Goal: Information Seeking & Learning: Learn about a topic

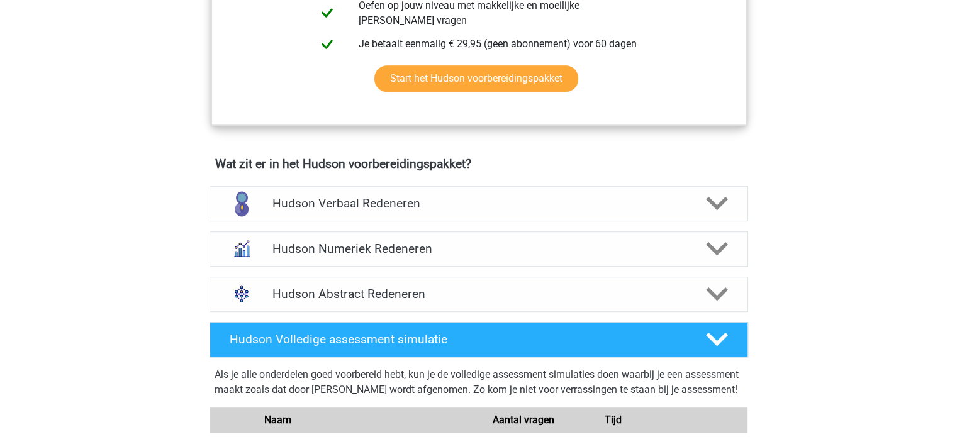
scroll to position [811, 0]
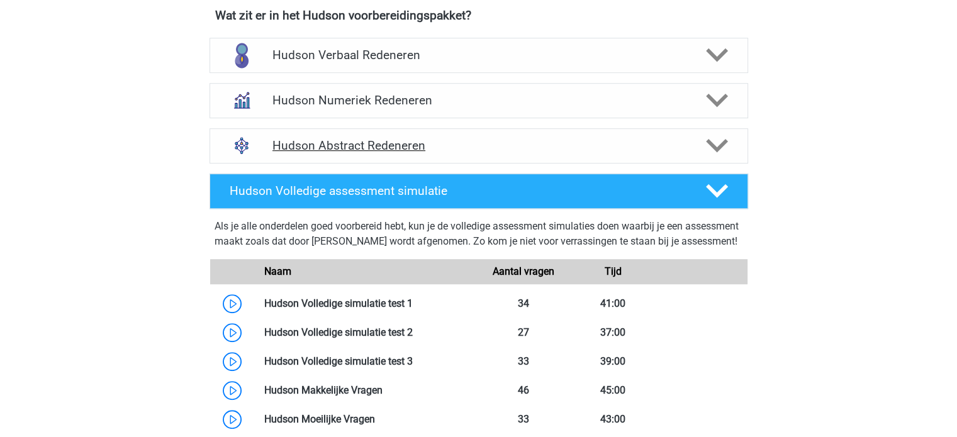
click at [379, 145] on h4 "Hudson Abstract Redeneren" at bounding box center [478, 145] width 412 height 14
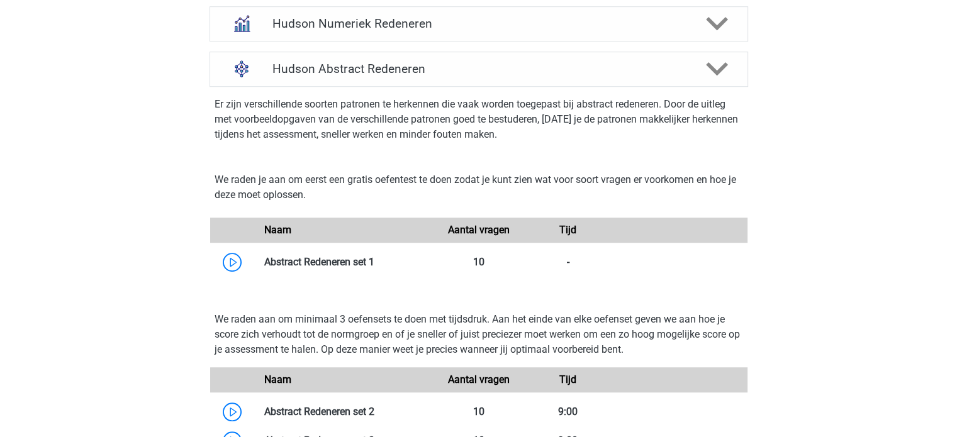
scroll to position [888, 0]
click at [374, 266] on link at bounding box center [374, 262] width 0 height 12
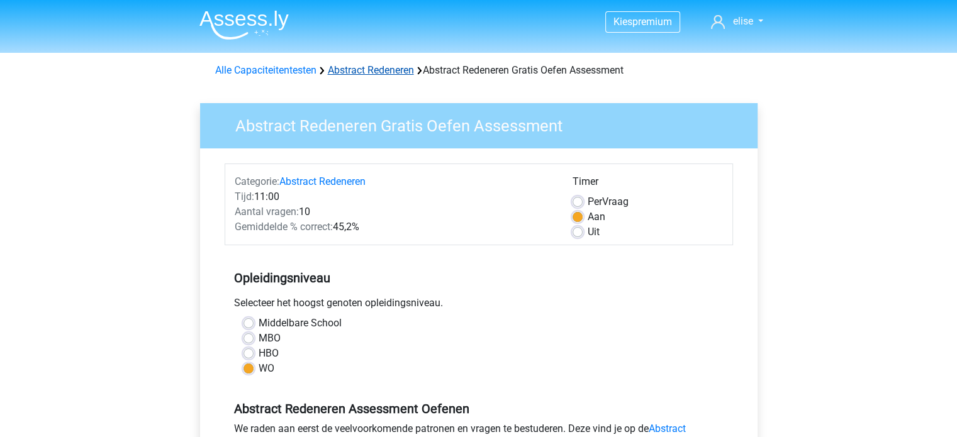
click at [379, 70] on link "Abstract Redeneren" at bounding box center [371, 70] width 86 height 12
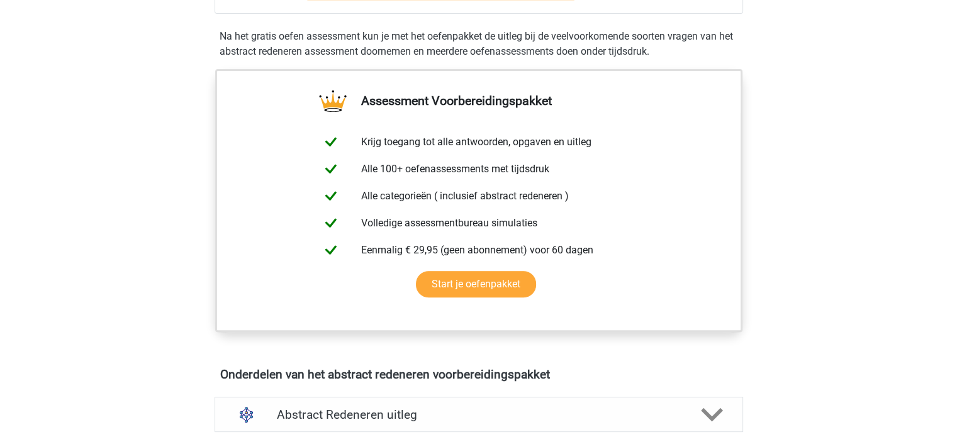
scroll to position [551, 0]
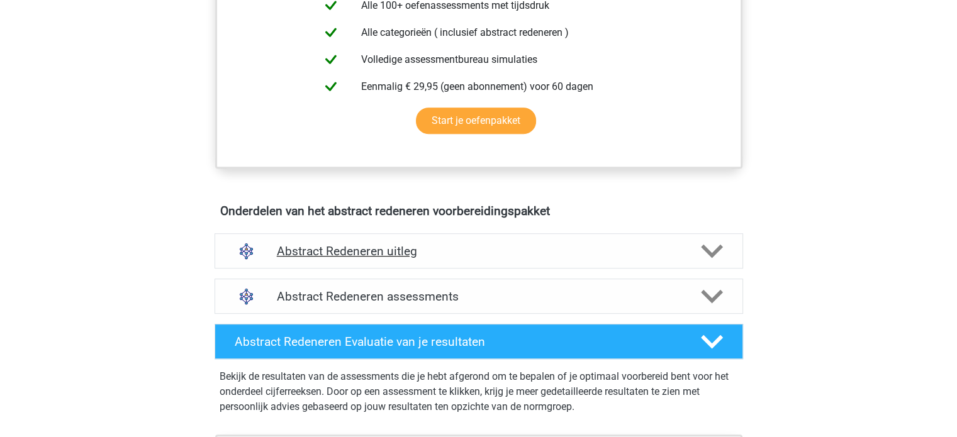
click at [413, 261] on div "Abstract Redeneren uitleg" at bounding box center [478, 250] width 528 height 35
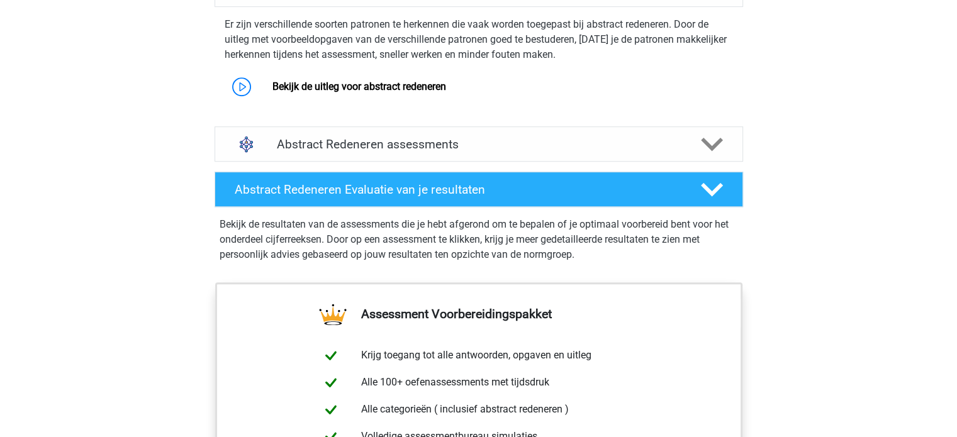
scroll to position [812, 0]
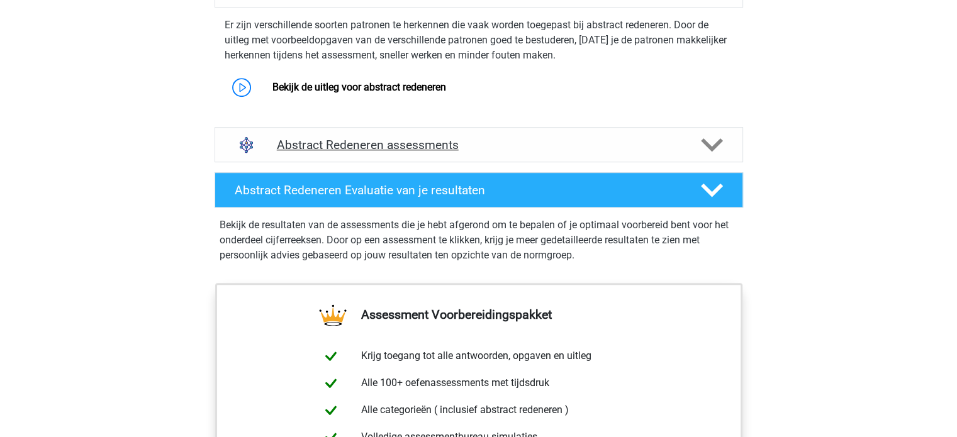
click at [410, 158] on div "Abstract Redeneren assessments" at bounding box center [478, 144] width 528 height 35
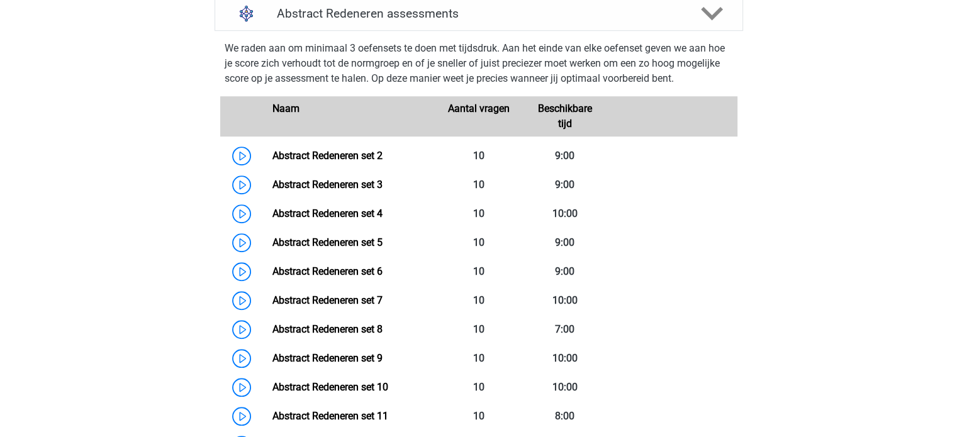
scroll to position [938, 0]
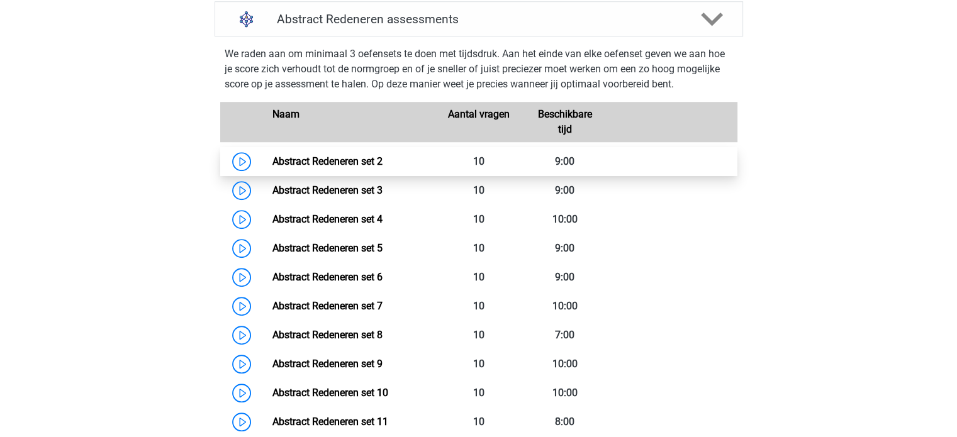
click at [343, 155] on link "Abstract Redeneren set 2" at bounding box center [327, 161] width 110 height 12
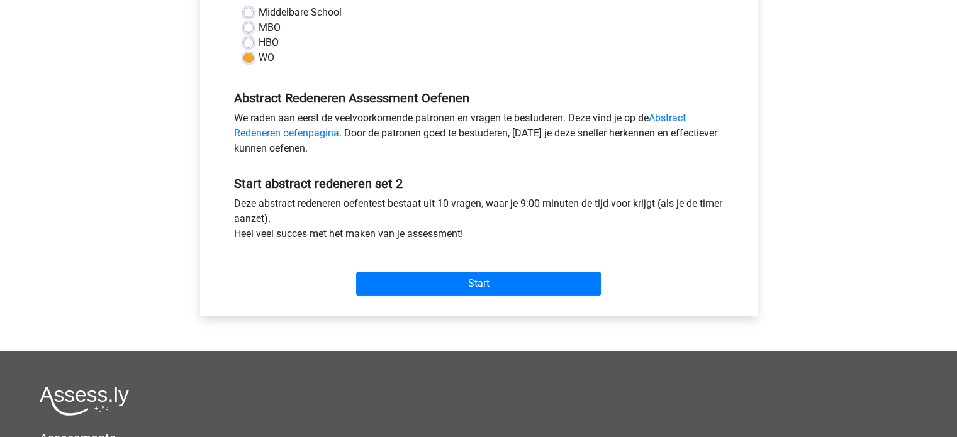
scroll to position [312, 0]
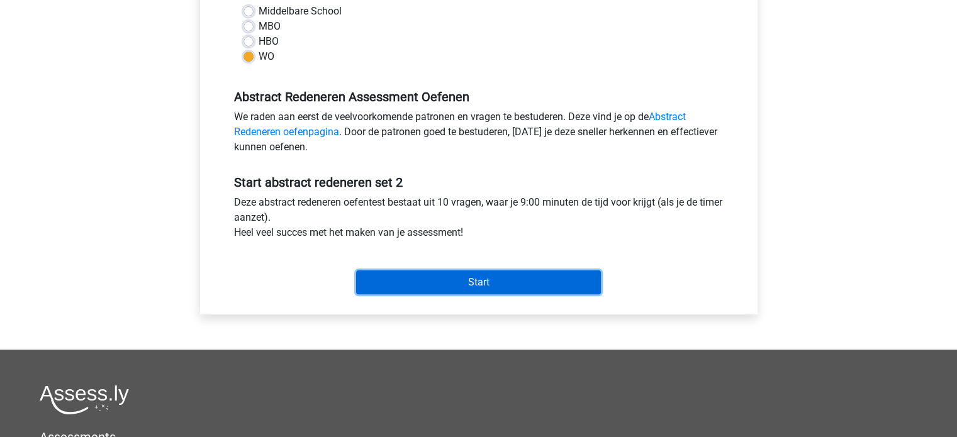
click at [442, 274] on input "Start" at bounding box center [478, 282] width 245 height 24
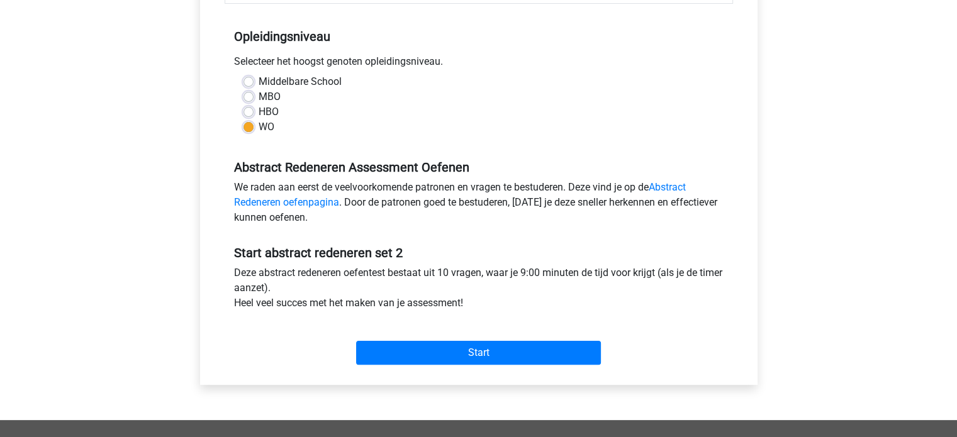
scroll to position [0, 0]
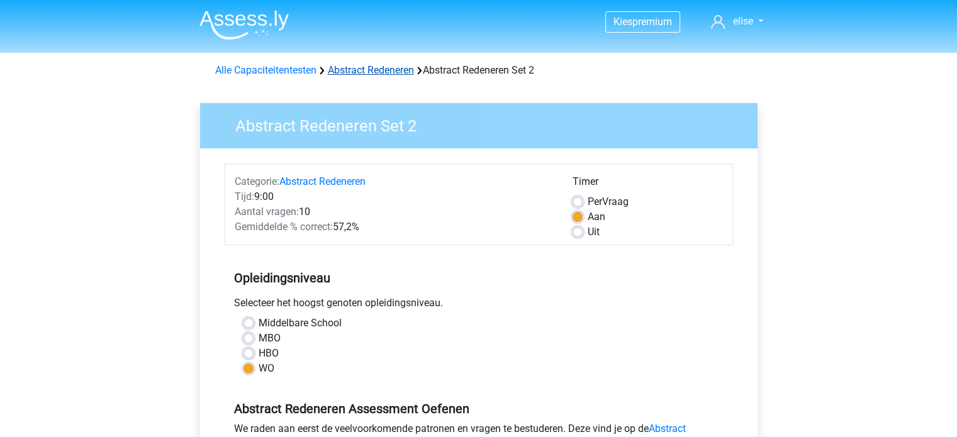
click at [382, 69] on link "Abstract Redeneren" at bounding box center [371, 70] width 86 height 12
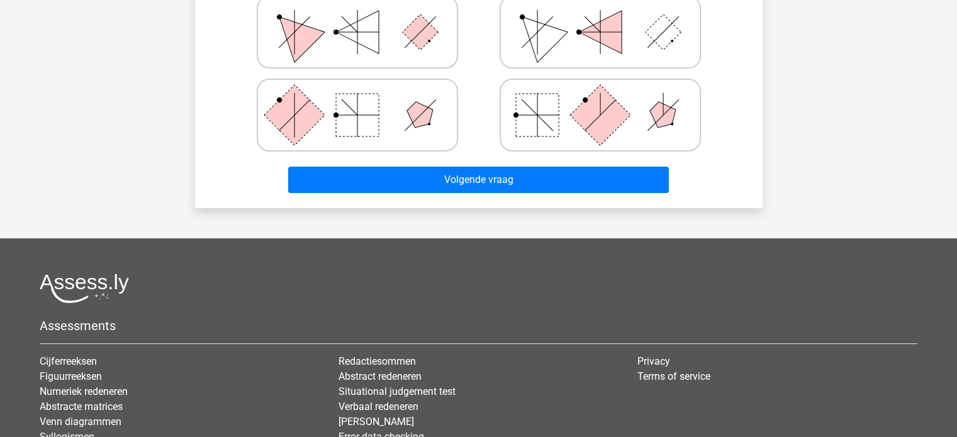
scroll to position [369, 0]
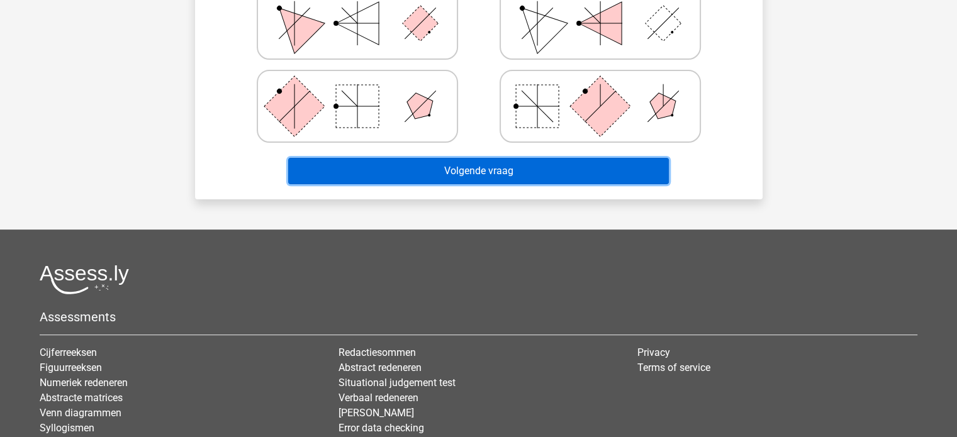
click at [500, 173] on button "Volgende vraag" at bounding box center [478, 171] width 381 height 26
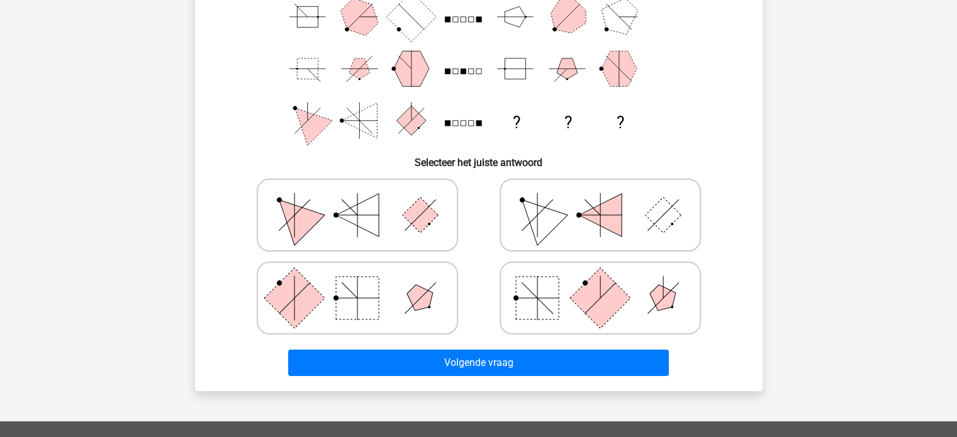
scroll to position [173, 0]
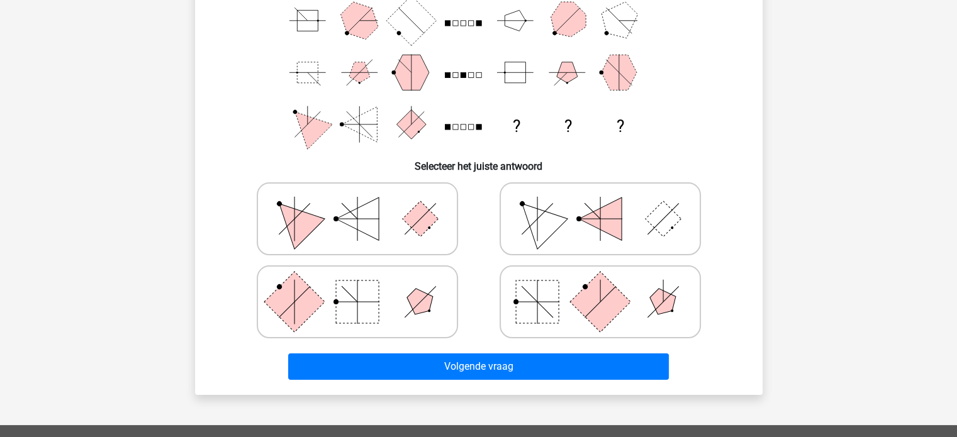
click at [569, 224] on icon at bounding box center [600, 218] width 189 height 63
click at [600, 203] on input "radio" at bounding box center [604, 199] width 8 height 8
radio input "true"
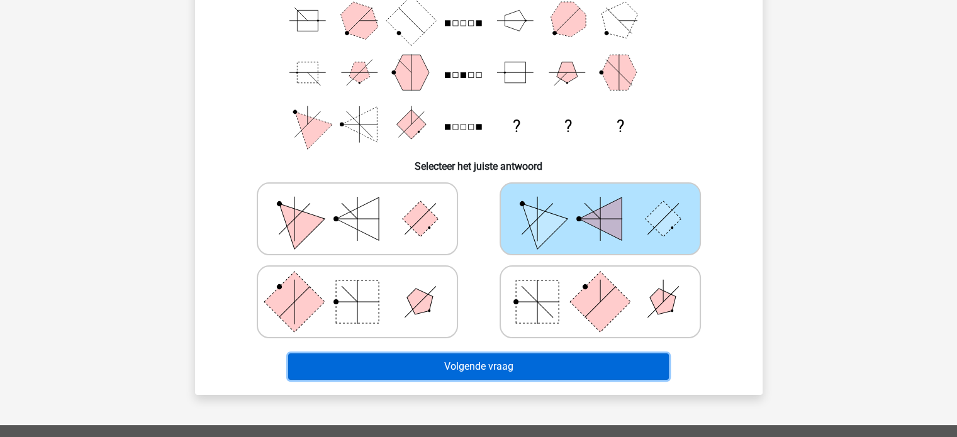
click at [528, 361] on button "Volgende vraag" at bounding box center [478, 367] width 381 height 26
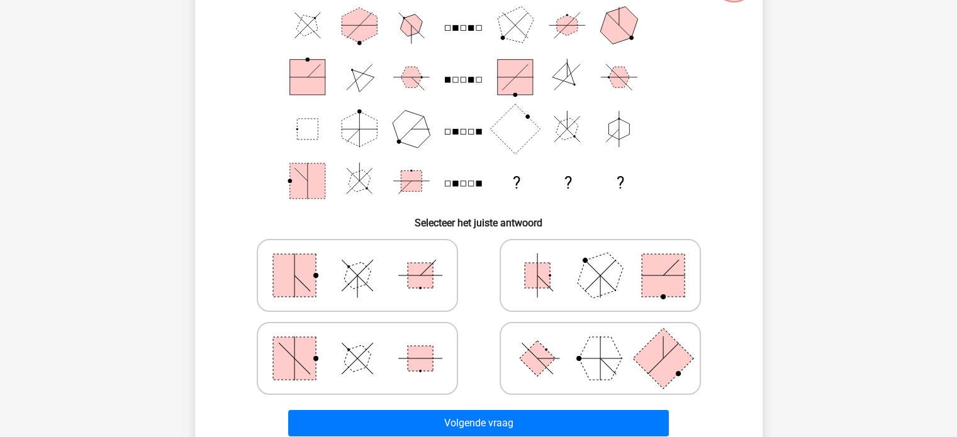
scroll to position [116, 0]
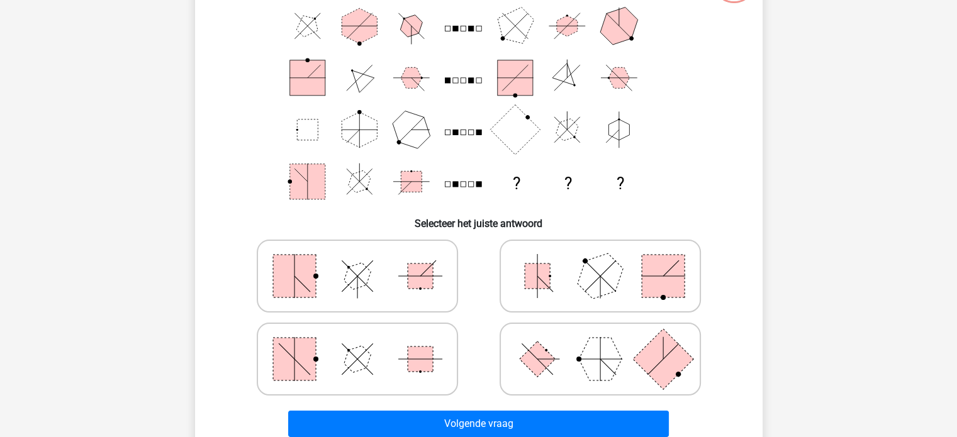
click at [595, 279] on polygon at bounding box center [599, 276] width 60 height 60
click at [600, 260] on input "radio" at bounding box center [604, 256] width 8 height 8
radio input "true"
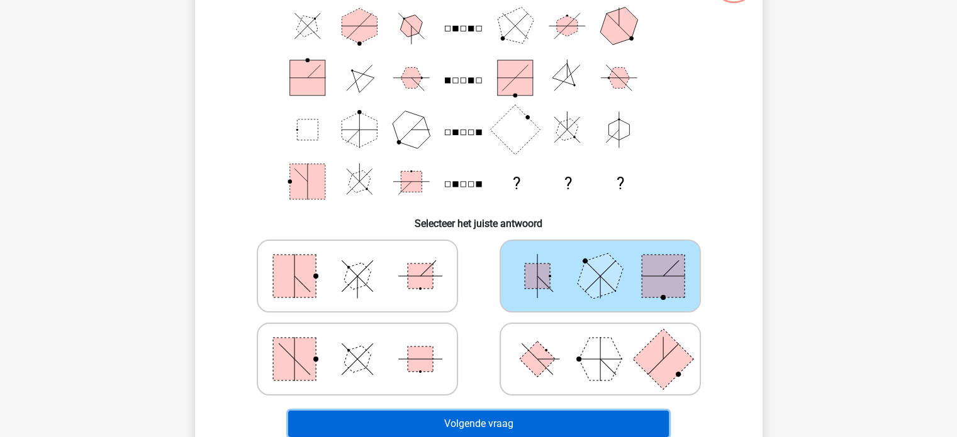
click at [527, 425] on button "Volgende vraag" at bounding box center [478, 424] width 381 height 26
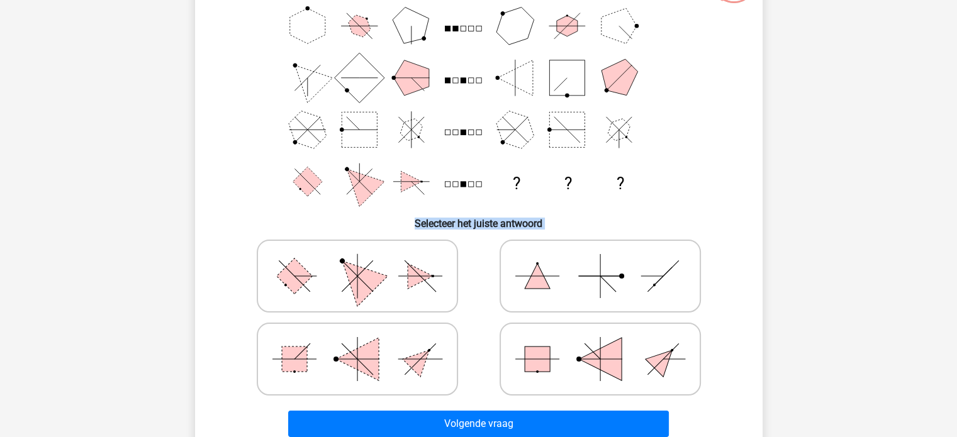
drag, startPoint x: 362, startPoint y: 218, endPoint x: 360, endPoint y: 261, distance: 43.4
click at [360, 261] on div "Welke figuren horen op de plek van de vraagtekens te staan? ? ? ? Selecteer het…" at bounding box center [478, 197] width 557 height 490
click at [360, 261] on icon at bounding box center [357, 276] width 189 height 63
click at [360, 260] on input "radio" at bounding box center [361, 256] width 8 height 8
radio input "true"
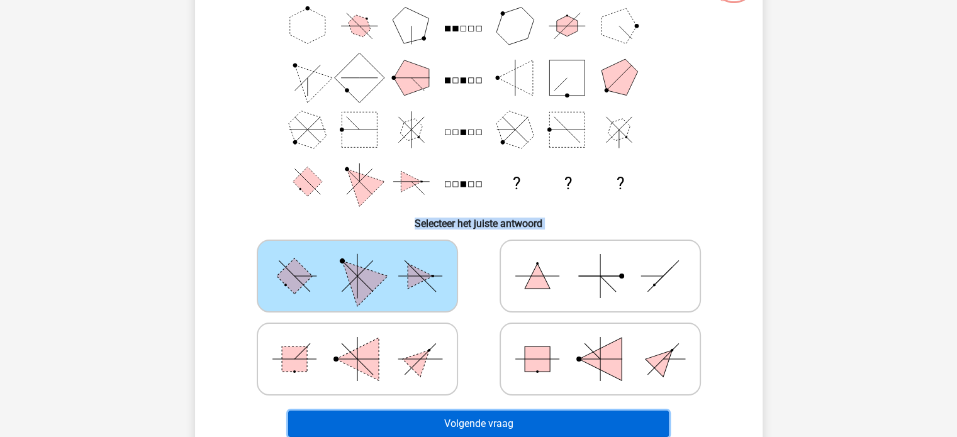
click at [489, 418] on button "Volgende vraag" at bounding box center [478, 424] width 381 height 26
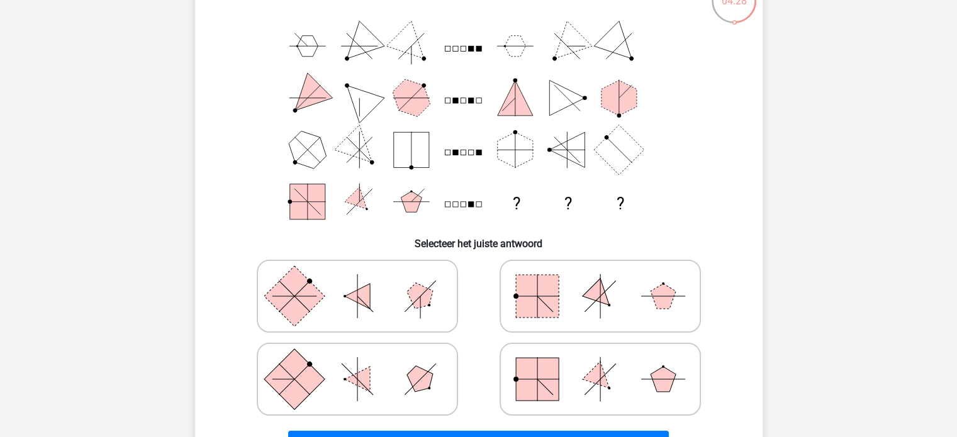
scroll to position [131, 0]
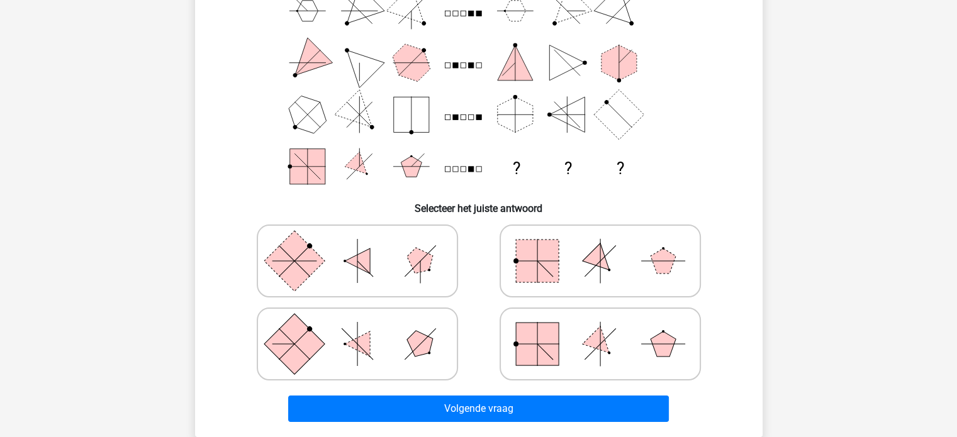
click at [618, 329] on icon at bounding box center [600, 344] width 189 height 63
click at [608, 328] on input "radio" at bounding box center [604, 324] width 8 height 8
radio input "true"
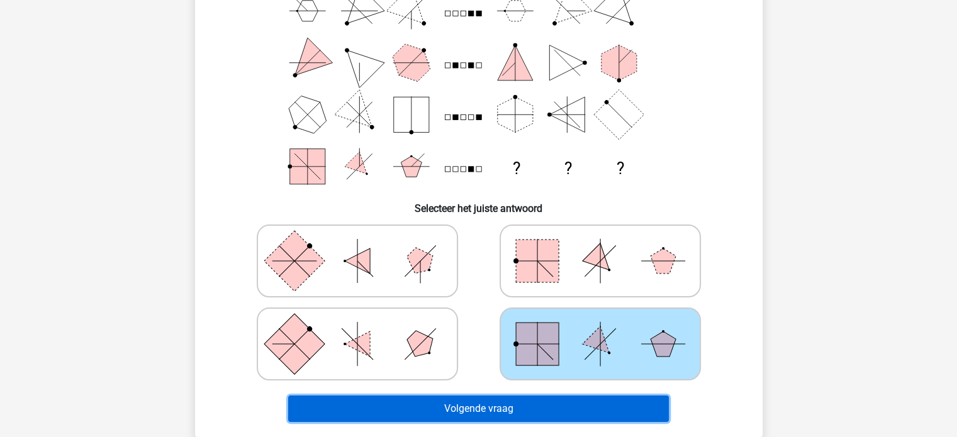
click at [574, 399] on button "Volgende vraag" at bounding box center [478, 409] width 381 height 26
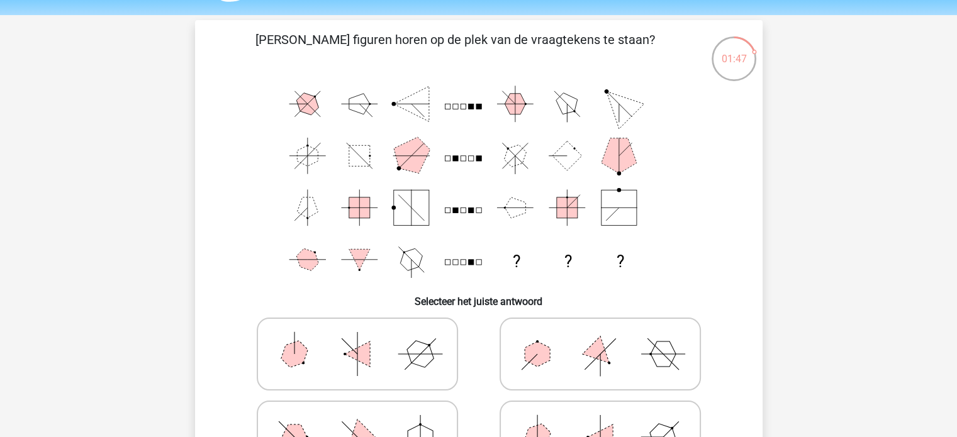
scroll to position [96, 0]
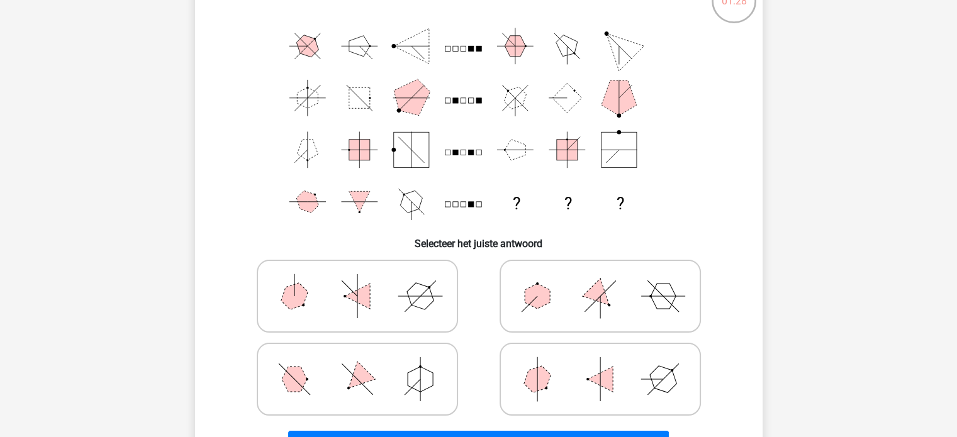
click at [403, 364] on icon at bounding box center [357, 379] width 189 height 63
click at [365, 364] on input "radio" at bounding box center [361, 359] width 8 height 8
radio input "true"
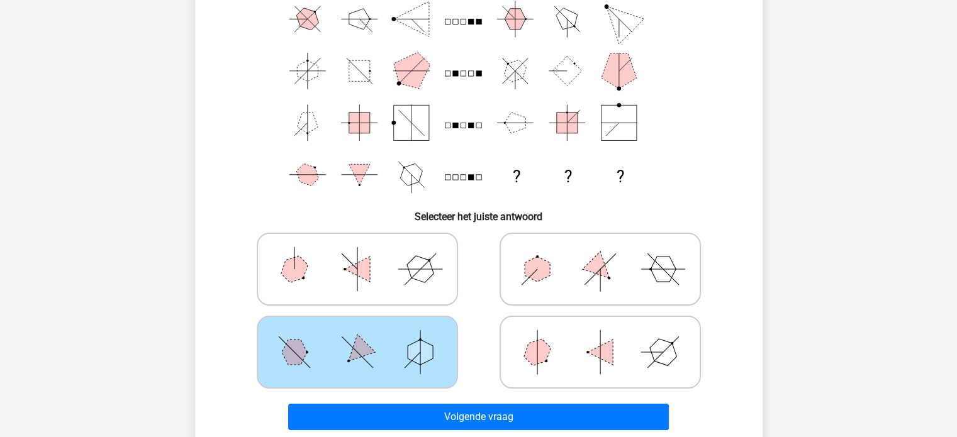
scroll to position [132, 0]
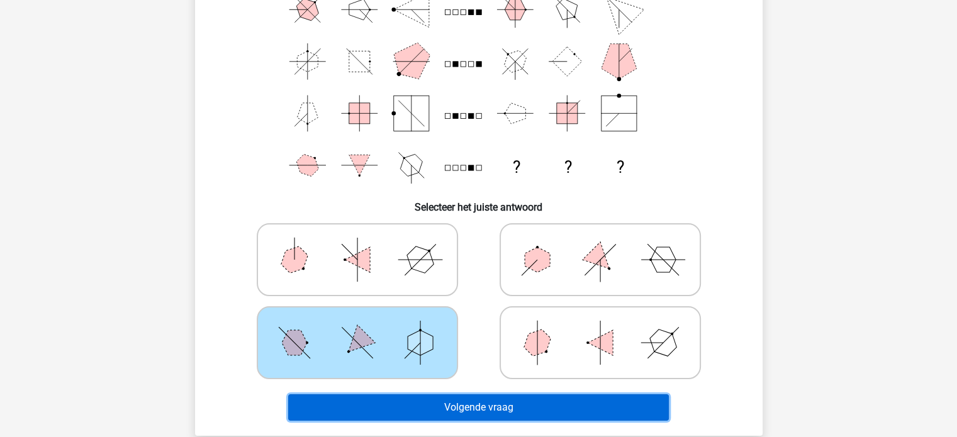
click at [413, 404] on button "Volgende vraag" at bounding box center [478, 407] width 381 height 26
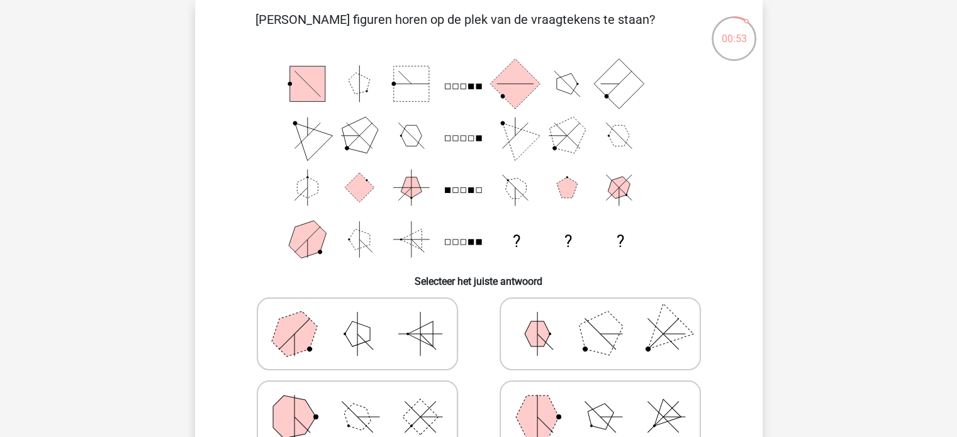
scroll to position [112, 0]
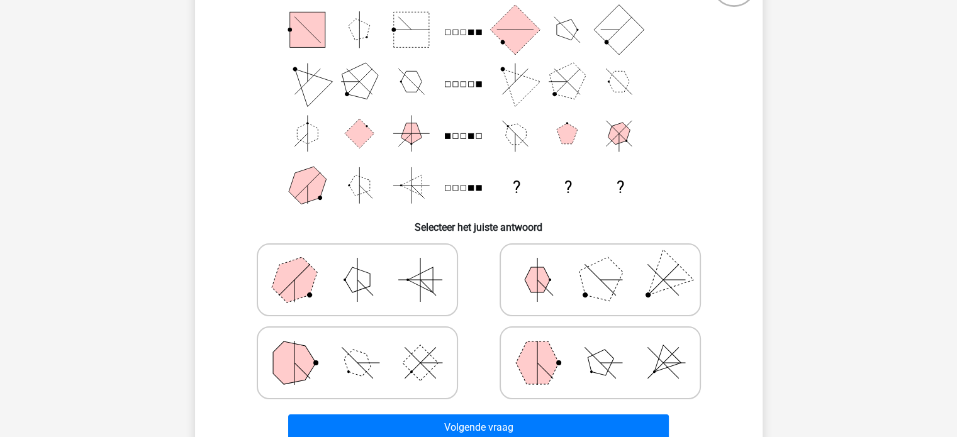
click at [586, 355] on icon at bounding box center [600, 362] width 189 height 63
click at [600, 347] on input "radio" at bounding box center [604, 343] width 8 height 8
radio input "true"
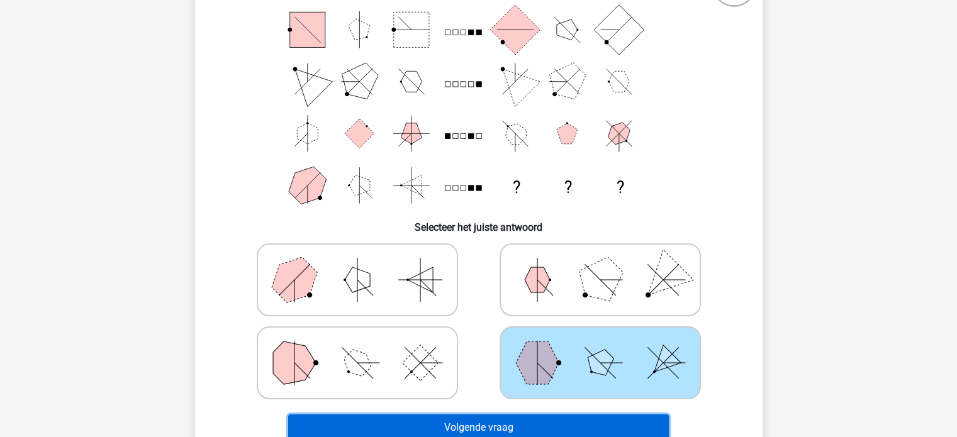
click at [561, 423] on button "Volgende vraag" at bounding box center [478, 428] width 381 height 26
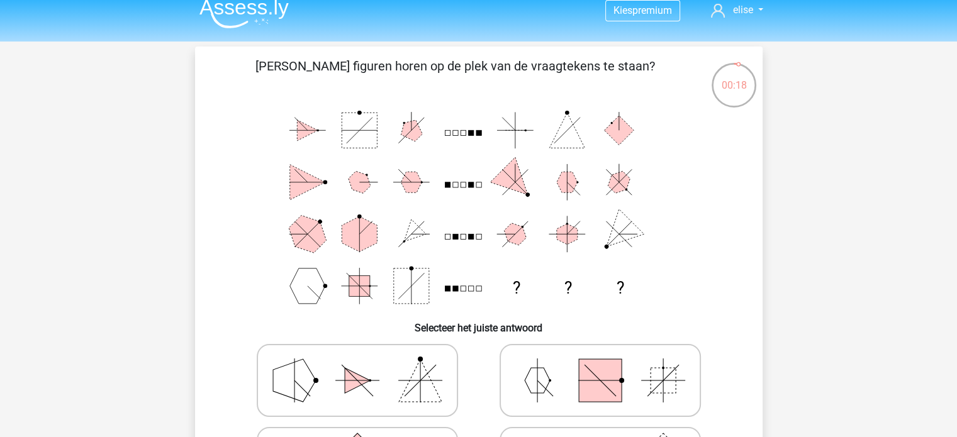
scroll to position [10, 0]
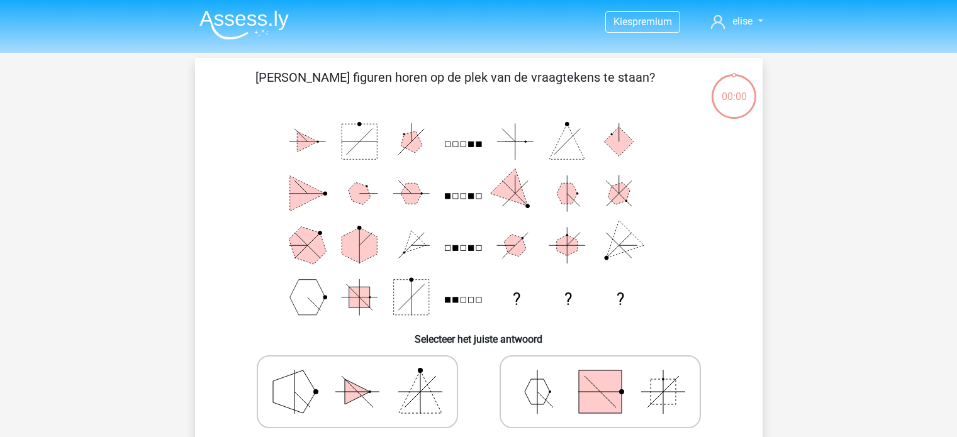
scroll to position [10, 0]
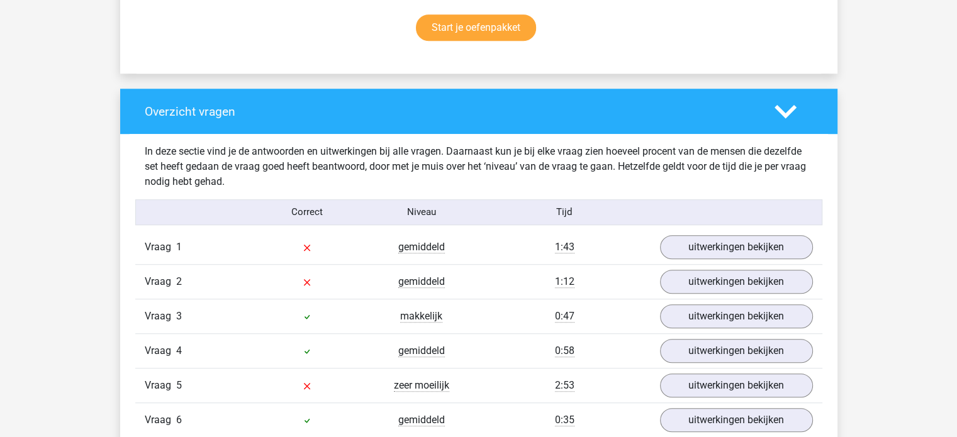
scroll to position [887, 0]
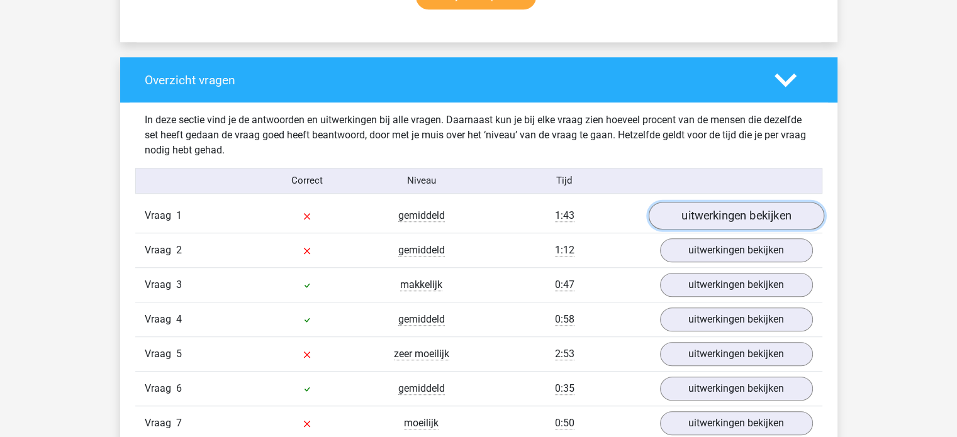
click at [730, 214] on link "uitwerkingen bekijken" at bounding box center [735, 216] width 175 height 28
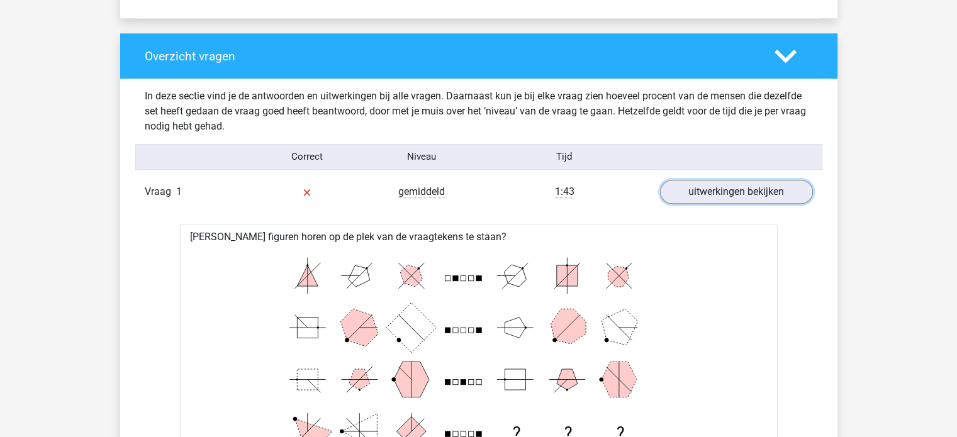
scroll to position [908, 0]
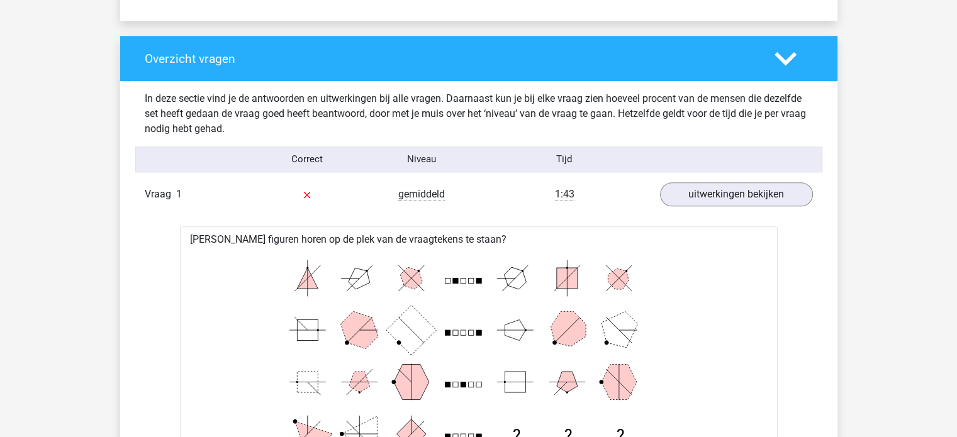
click at [785, 53] on icon at bounding box center [785, 59] width 22 height 22
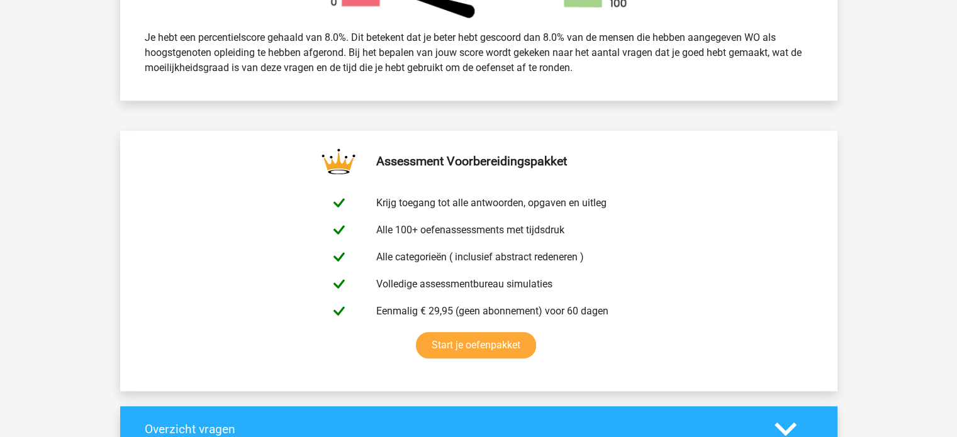
scroll to position [455, 0]
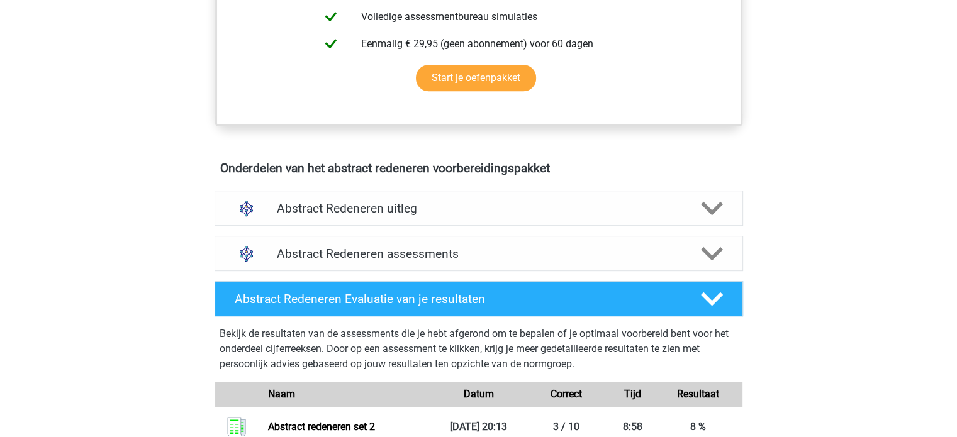
scroll to position [593, 0]
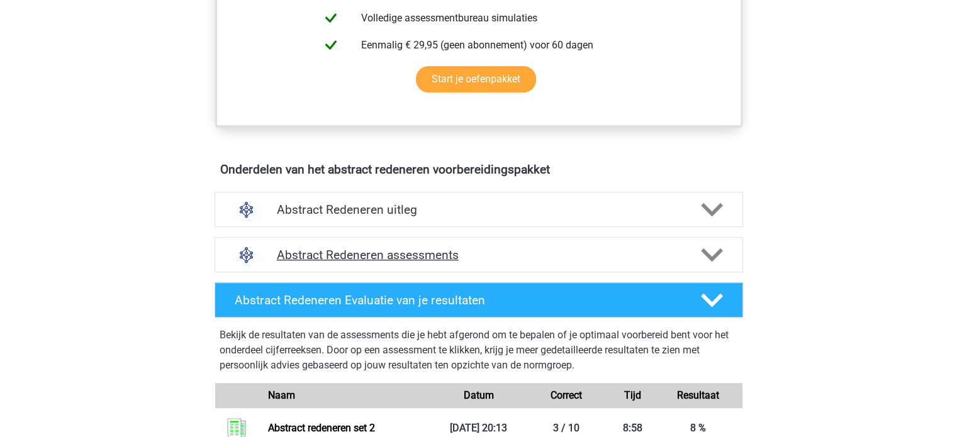
click at [601, 242] on div "Abstract Redeneren assessments" at bounding box center [478, 254] width 528 height 35
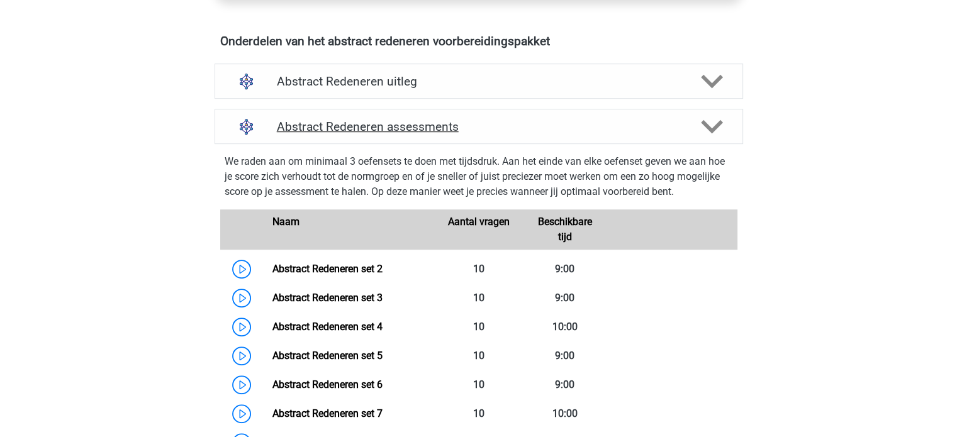
scroll to position [724, 0]
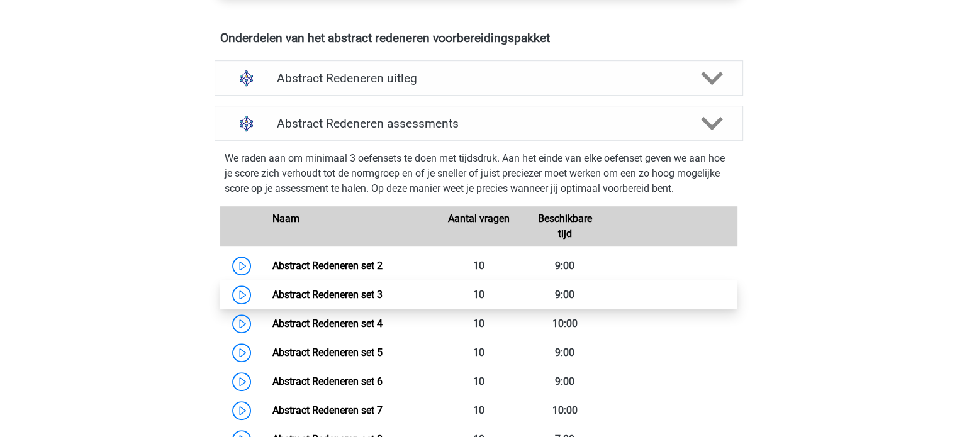
click at [331, 291] on link "Abstract Redeneren set 3" at bounding box center [327, 295] width 110 height 12
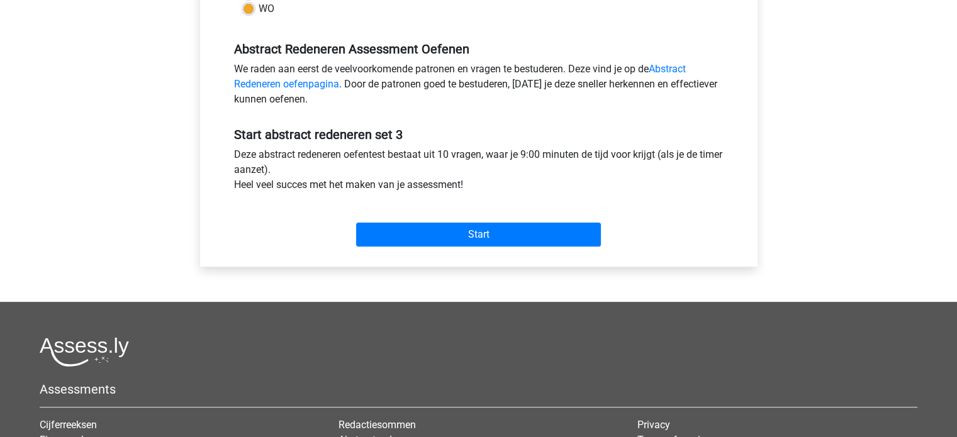
scroll to position [423, 0]
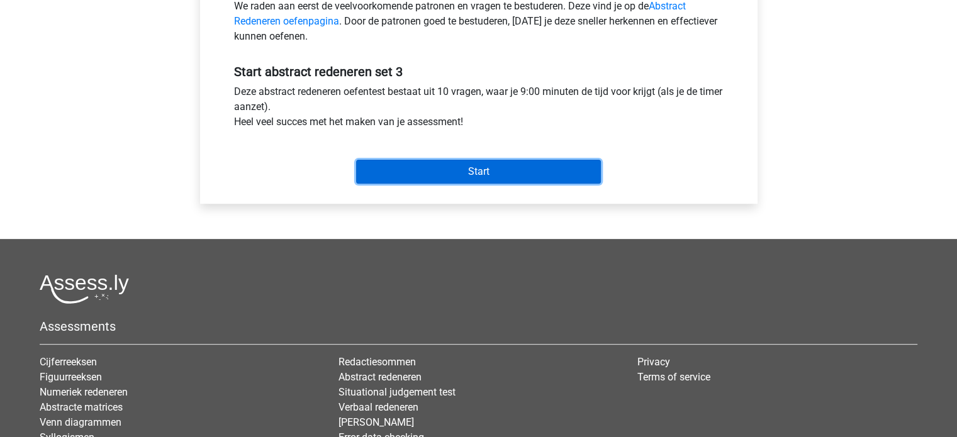
click at [456, 168] on input "Start" at bounding box center [478, 172] width 245 height 24
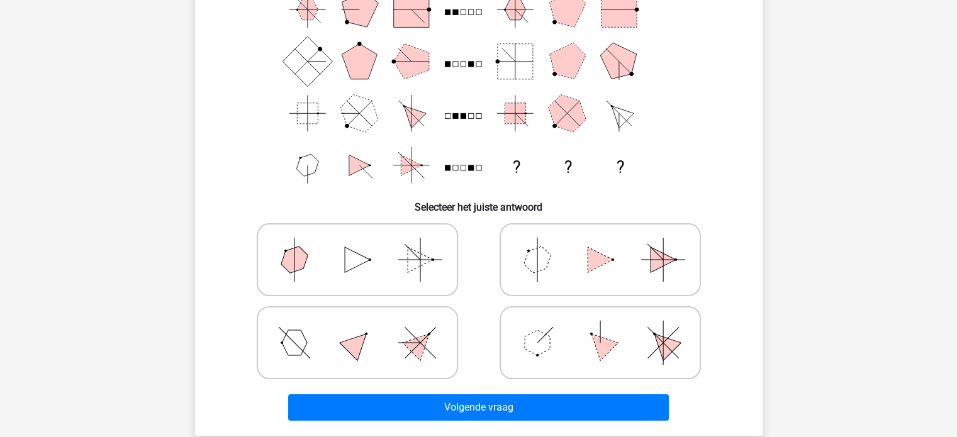
scroll to position [133, 0]
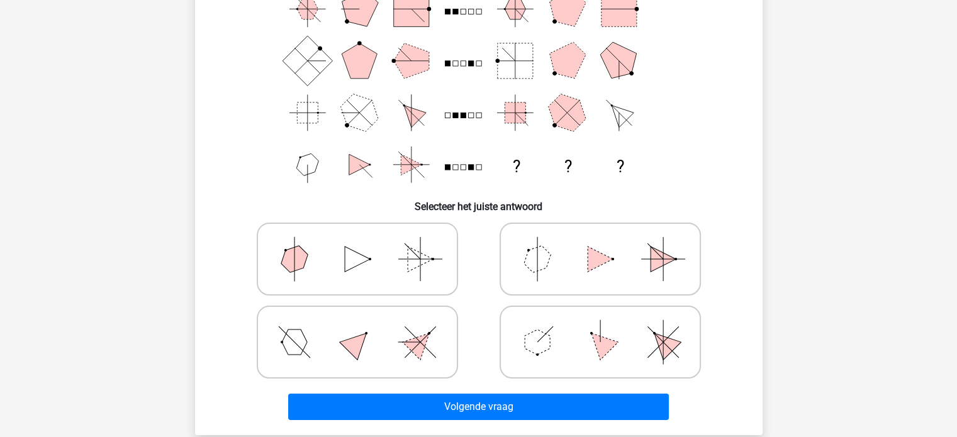
click at [537, 343] on polygon at bounding box center [537, 342] width 25 height 25
click at [600, 326] on input "radio" at bounding box center [604, 322] width 8 height 8
radio input "true"
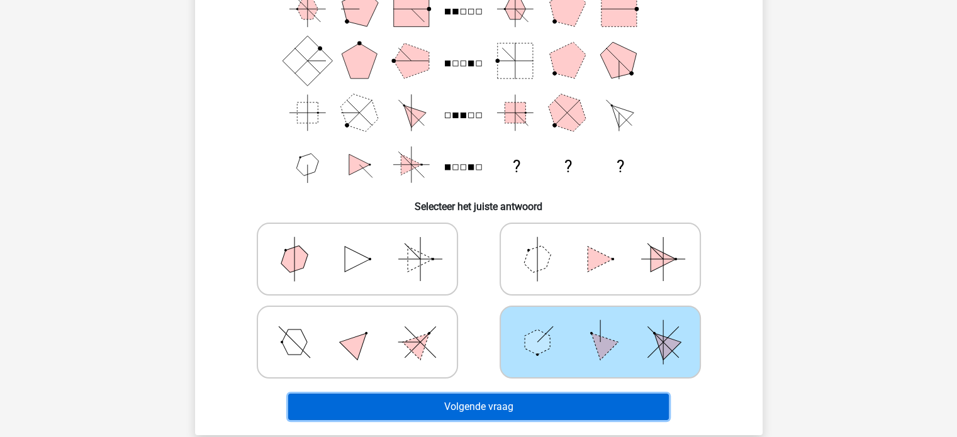
click at [520, 404] on button "Volgende vraag" at bounding box center [478, 407] width 381 height 26
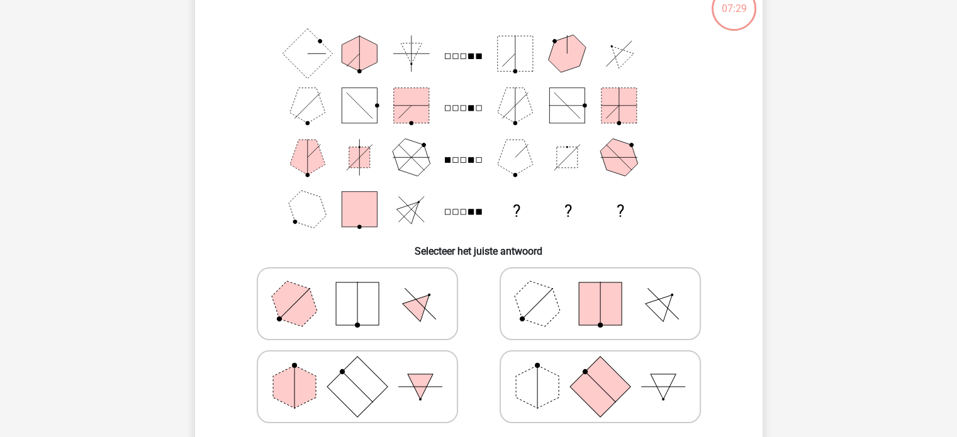
scroll to position [165, 0]
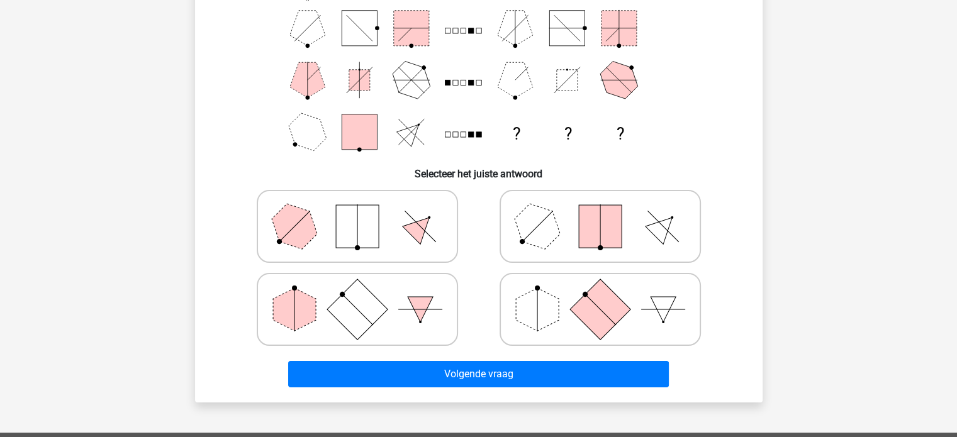
click at [551, 313] on polygon at bounding box center [537, 309] width 43 height 43
click at [600, 294] on input "radio" at bounding box center [604, 290] width 8 height 8
radio input "true"
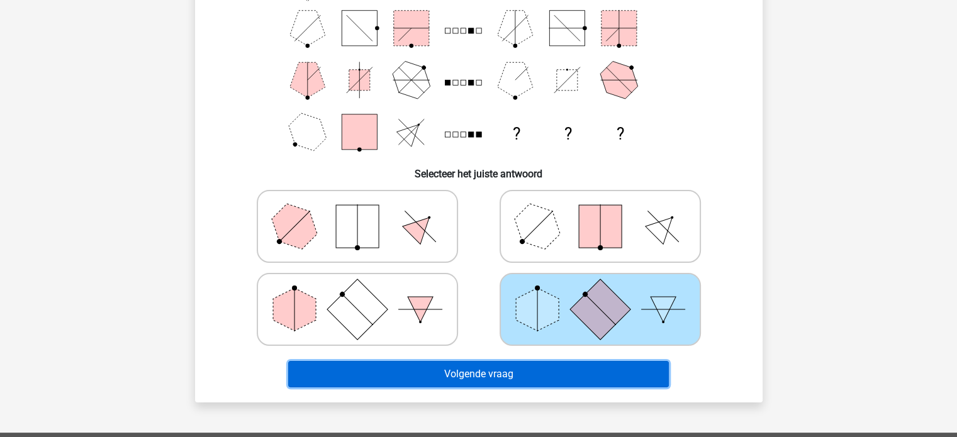
click at [504, 372] on button "Volgende vraag" at bounding box center [478, 374] width 381 height 26
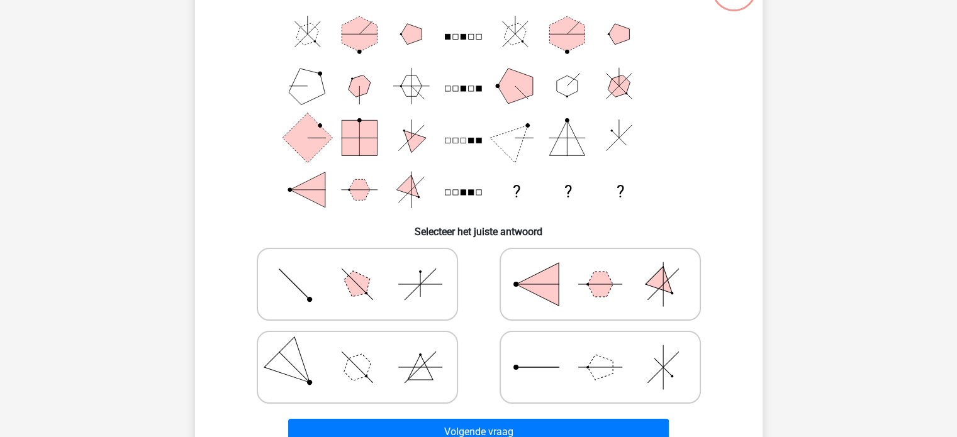
scroll to position [108, 0]
click at [606, 367] on polygon at bounding box center [600, 366] width 25 height 25
click at [606, 351] on input "radio" at bounding box center [604, 347] width 8 height 8
radio input "true"
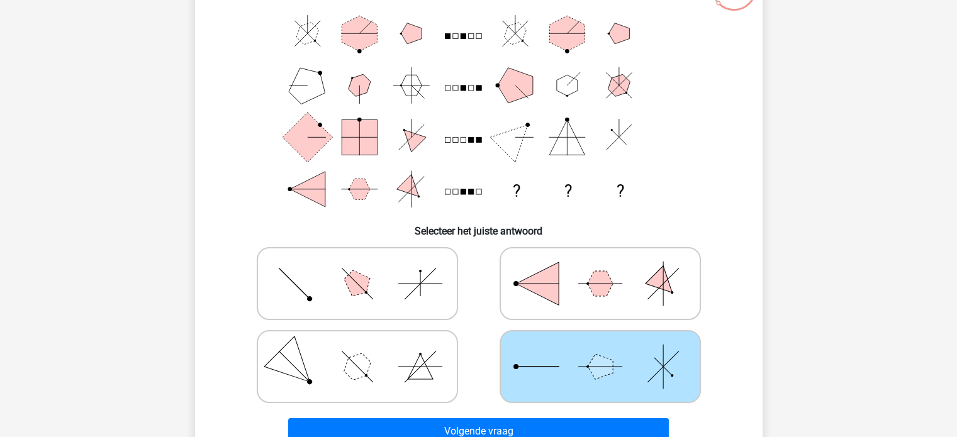
click at [606, 367] on polygon at bounding box center [600, 366] width 25 height 25
click at [606, 351] on input "radio" at bounding box center [604, 347] width 8 height 8
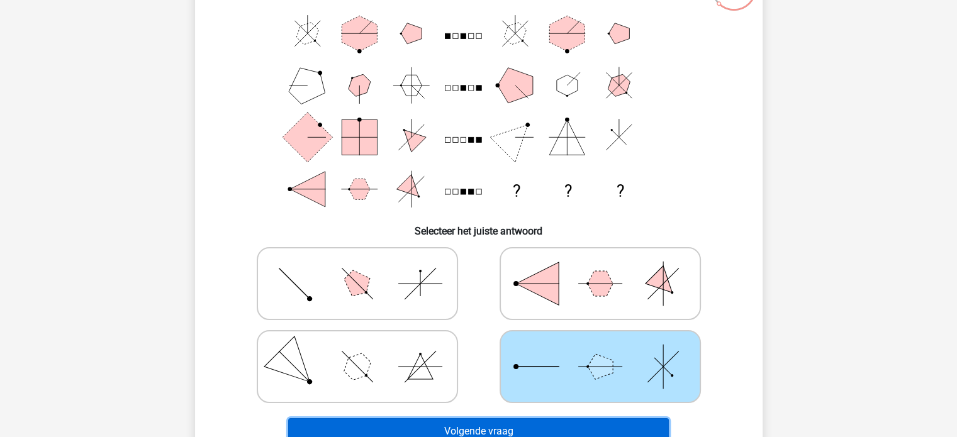
click at [591, 430] on button "Volgende vraag" at bounding box center [478, 431] width 381 height 26
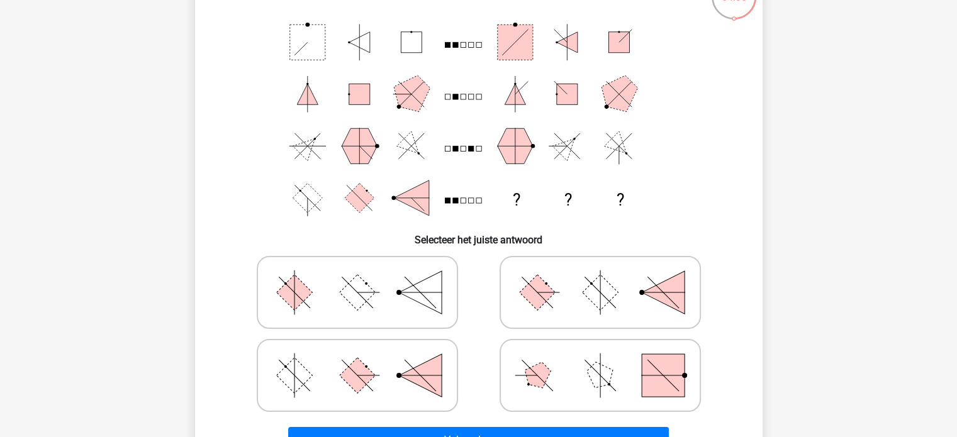
scroll to position [99, 0]
click at [377, 269] on icon at bounding box center [357, 293] width 189 height 63
click at [365, 269] on input "radio" at bounding box center [361, 273] width 8 height 8
radio input "true"
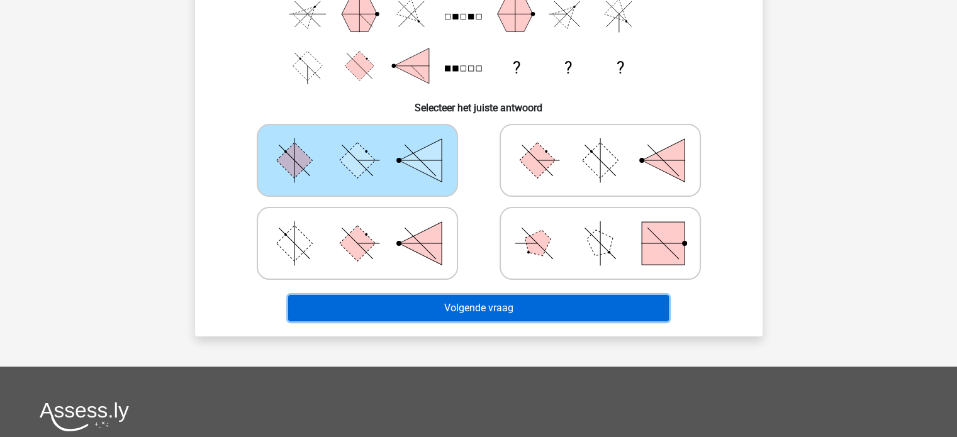
click at [484, 304] on button "Volgende vraag" at bounding box center [478, 308] width 381 height 26
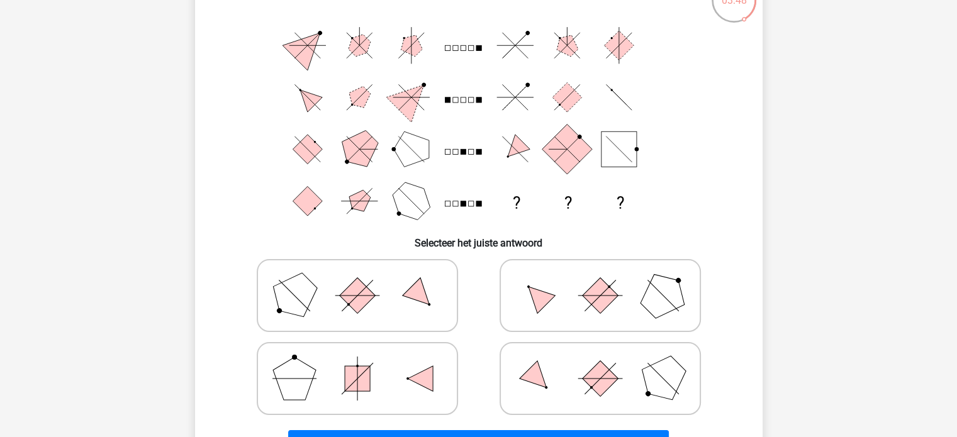
scroll to position [79, 0]
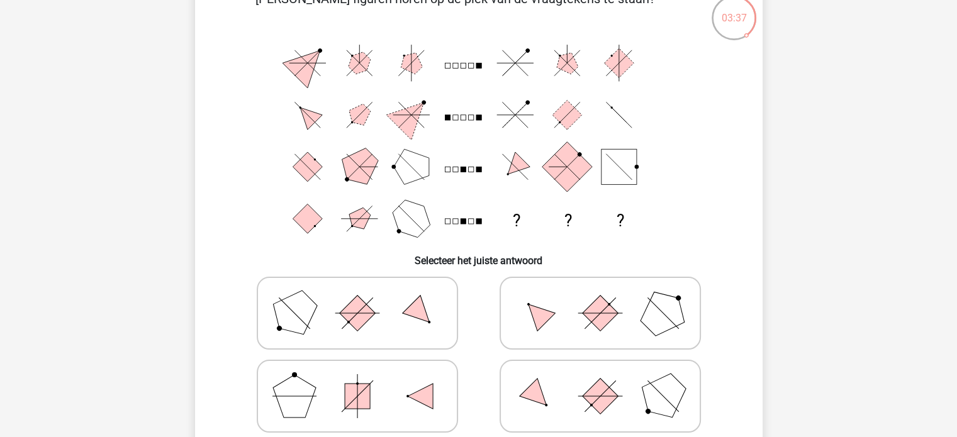
click at [575, 306] on icon at bounding box center [600, 313] width 189 height 63
click at [600, 298] on input "radio" at bounding box center [604, 293] width 8 height 8
radio input "true"
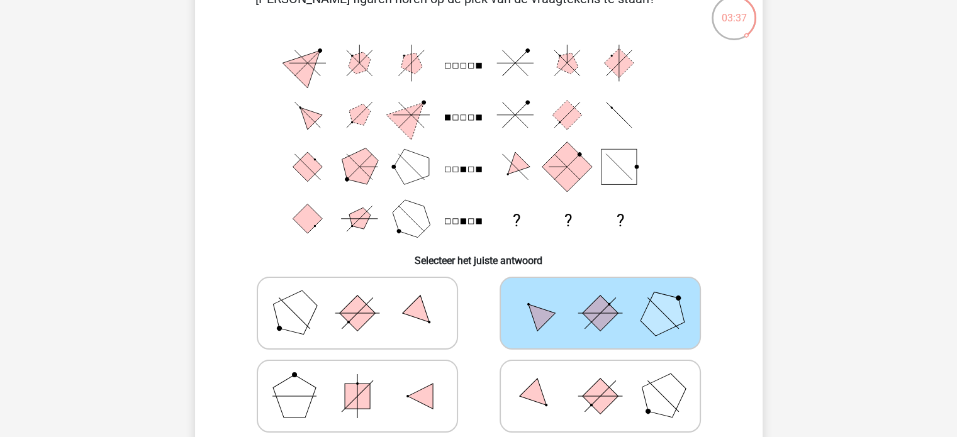
scroll to position [252, 0]
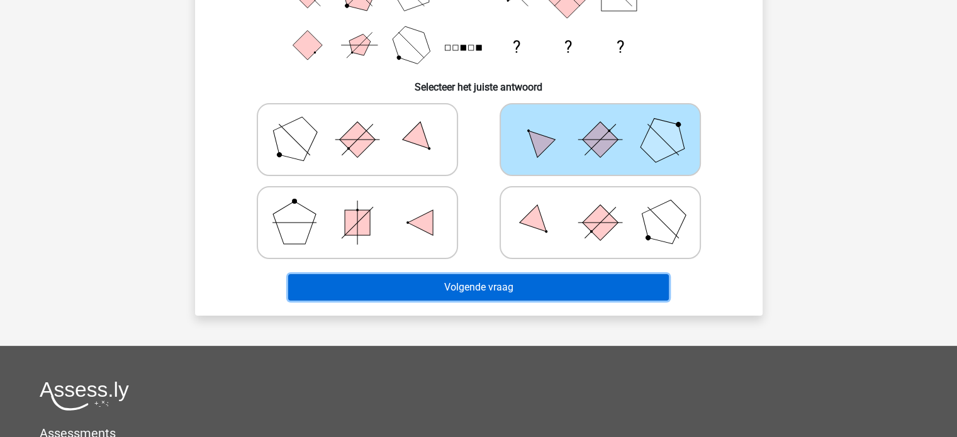
click at [538, 289] on button "Volgende vraag" at bounding box center [478, 287] width 381 height 26
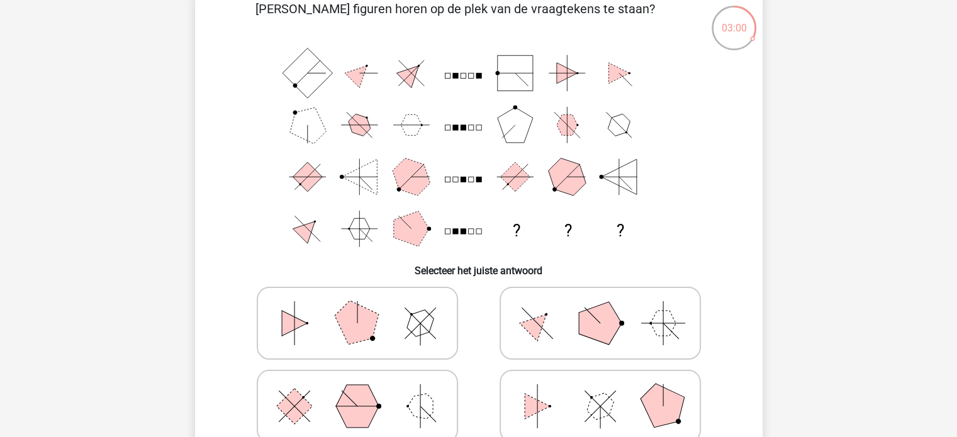
scroll to position [67, 0]
click at [594, 409] on polygon at bounding box center [600, 408] width 36 height 36
click at [600, 392] on input "radio" at bounding box center [604, 388] width 8 height 8
radio input "true"
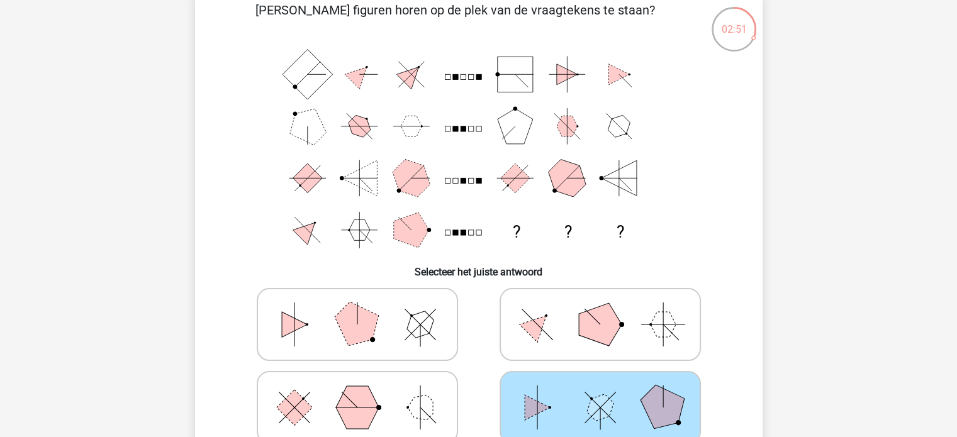
scroll to position [220, 0]
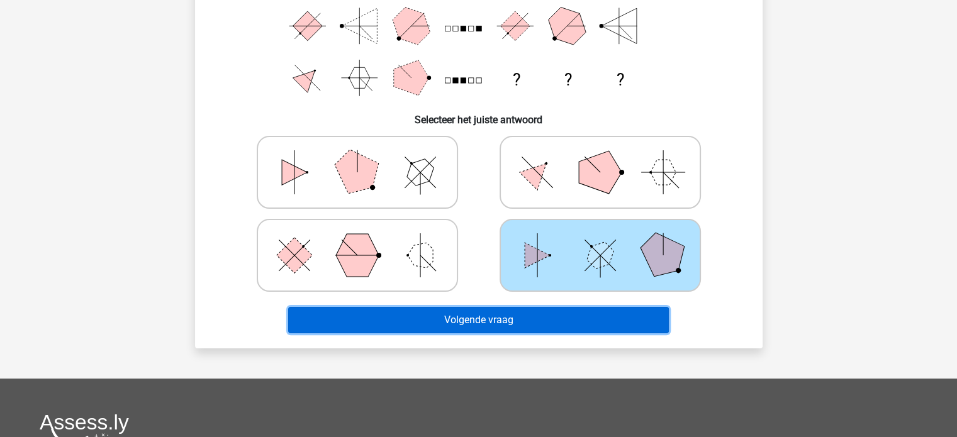
click at [535, 316] on button "Volgende vraag" at bounding box center [478, 320] width 381 height 26
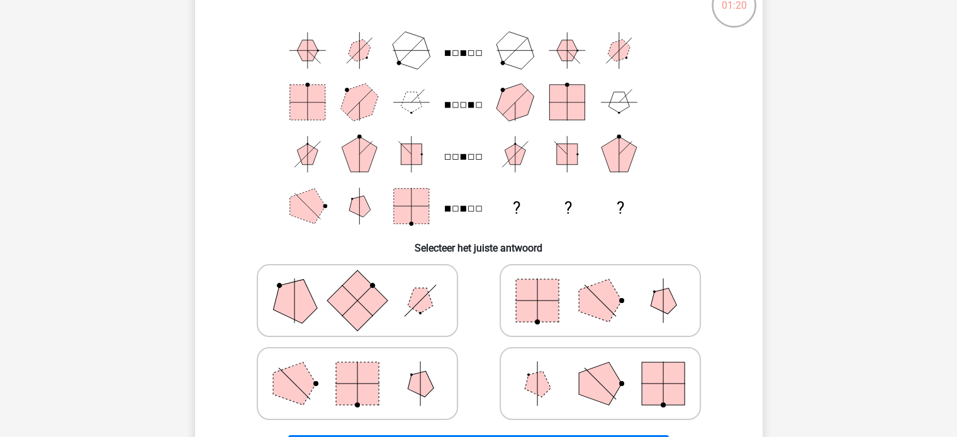
scroll to position [91, 0]
click at [609, 305] on polygon at bounding box center [600, 301] width 43 height 43
click at [608, 286] on input "radio" at bounding box center [604, 281] width 8 height 8
radio input "true"
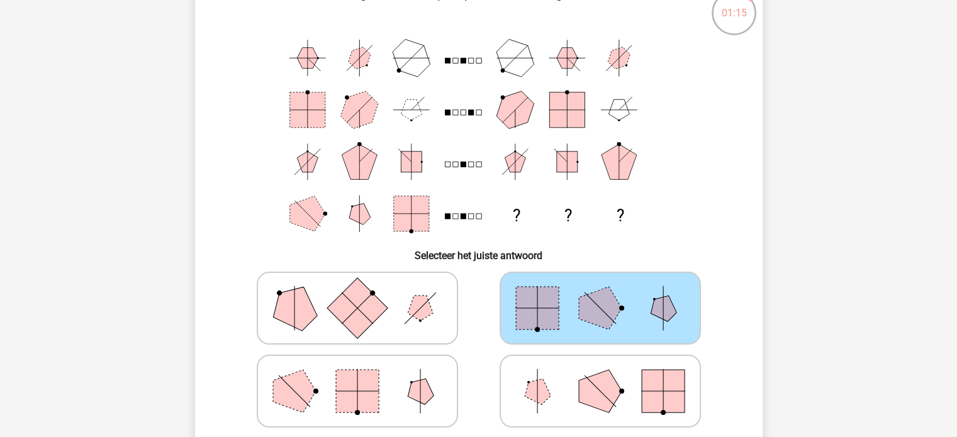
scroll to position [200, 0]
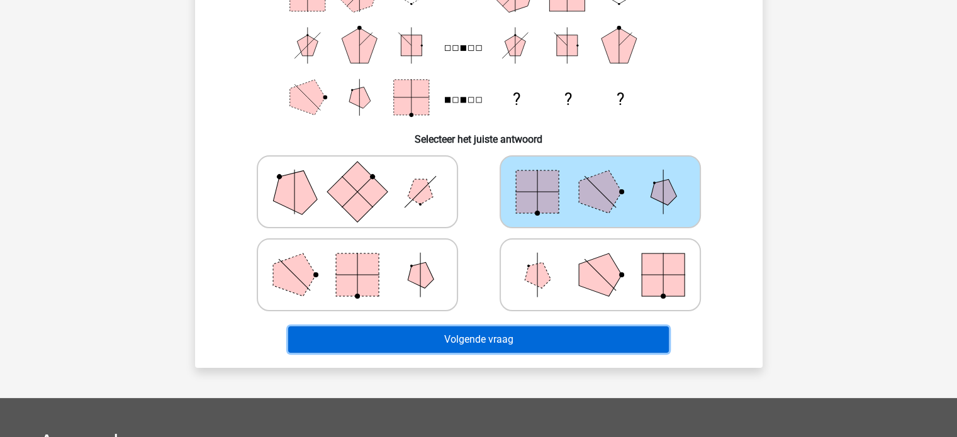
click at [535, 336] on button "Volgende vraag" at bounding box center [478, 339] width 381 height 26
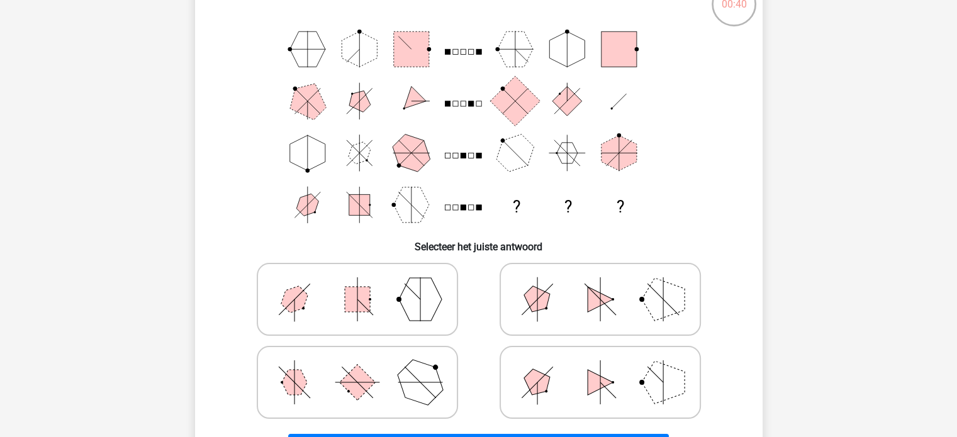
scroll to position [93, 0]
click at [347, 299] on rect at bounding box center [357, 298] width 25 height 25
click at [357, 283] on input "radio" at bounding box center [361, 279] width 8 height 8
radio input "true"
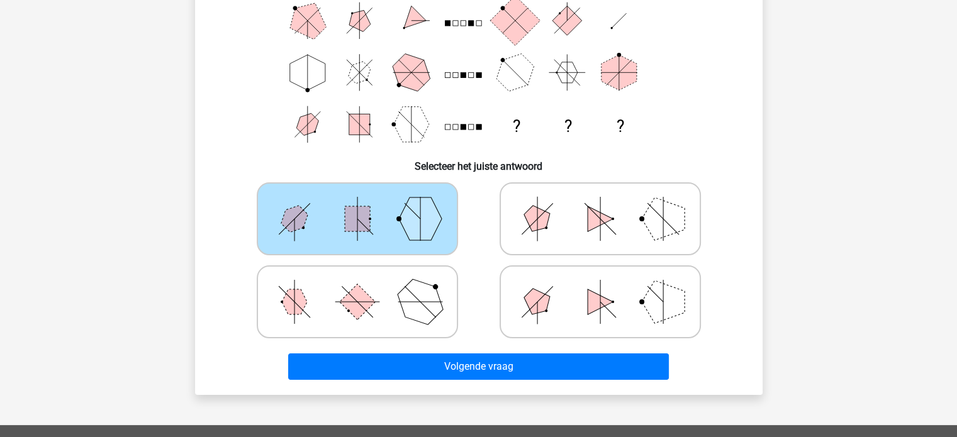
scroll to position [174, 0]
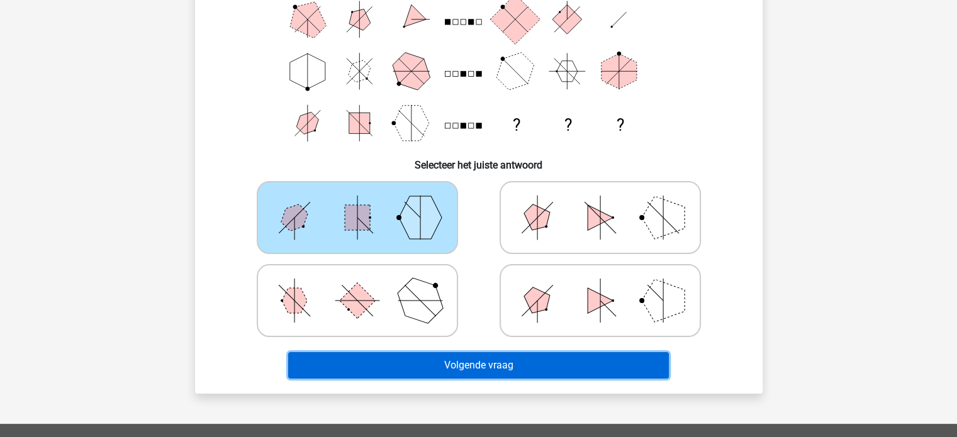
click at [400, 371] on button "Volgende vraag" at bounding box center [478, 365] width 381 height 26
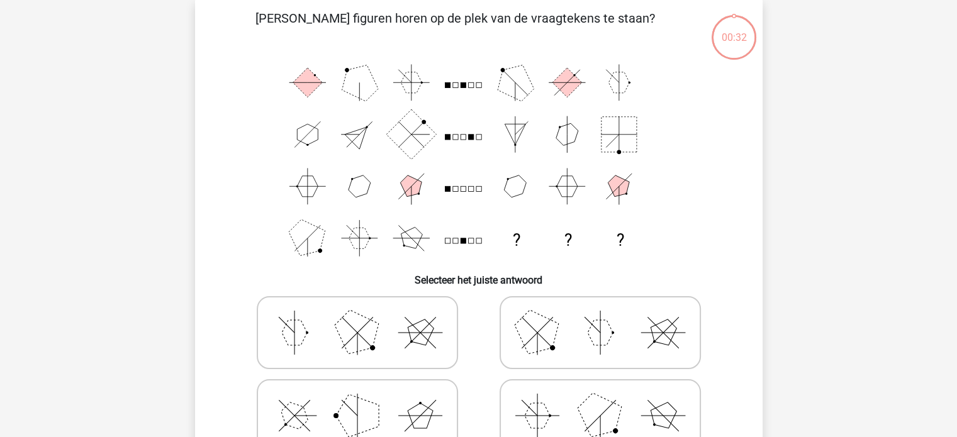
scroll to position [58, 0]
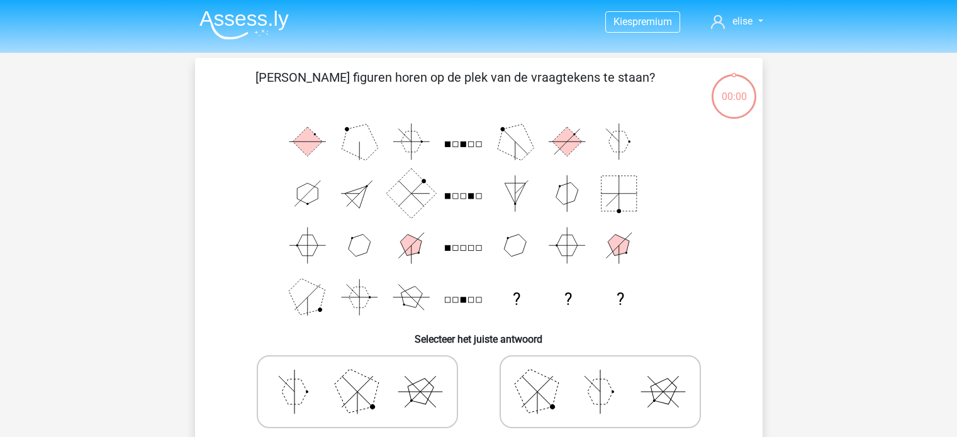
scroll to position [58, 0]
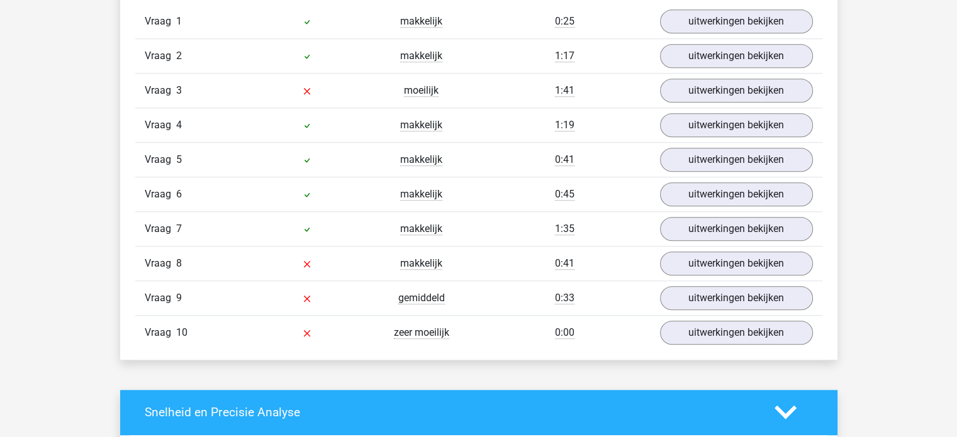
scroll to position [1083, 0]
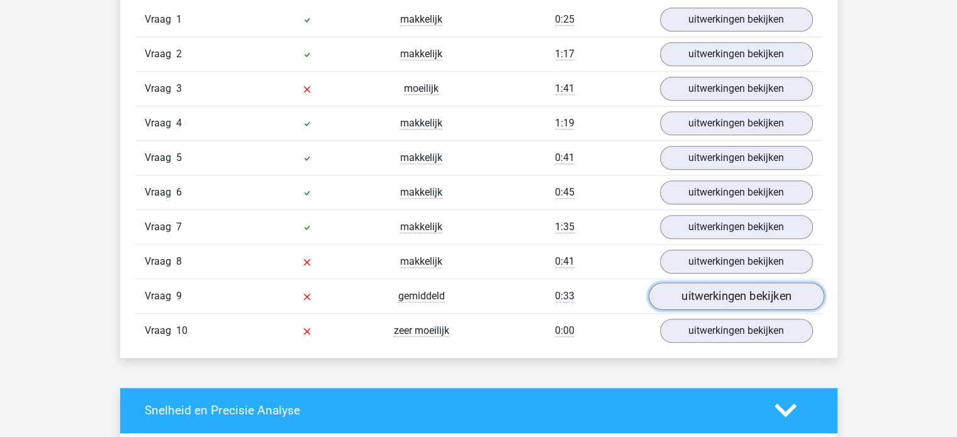
click at [698, 294] on link "uitwerkingen bekijken" at bounding box center [735, 296] width 175 height 28
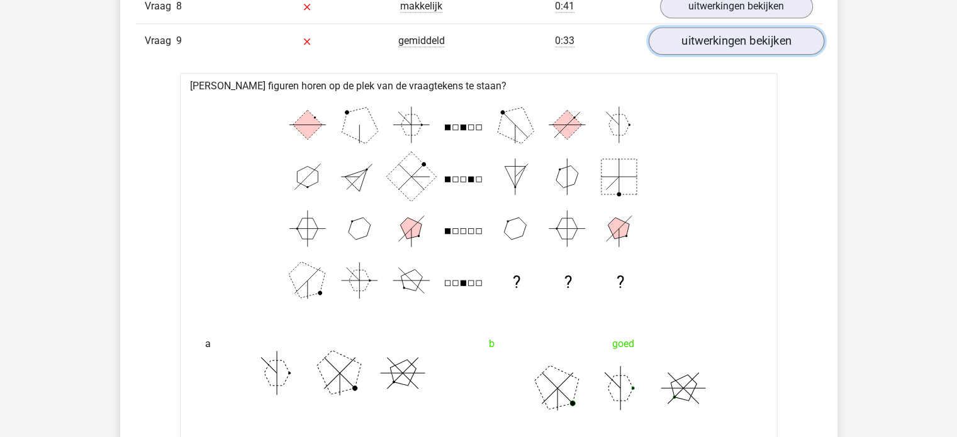
scroll to position [1342, 0]
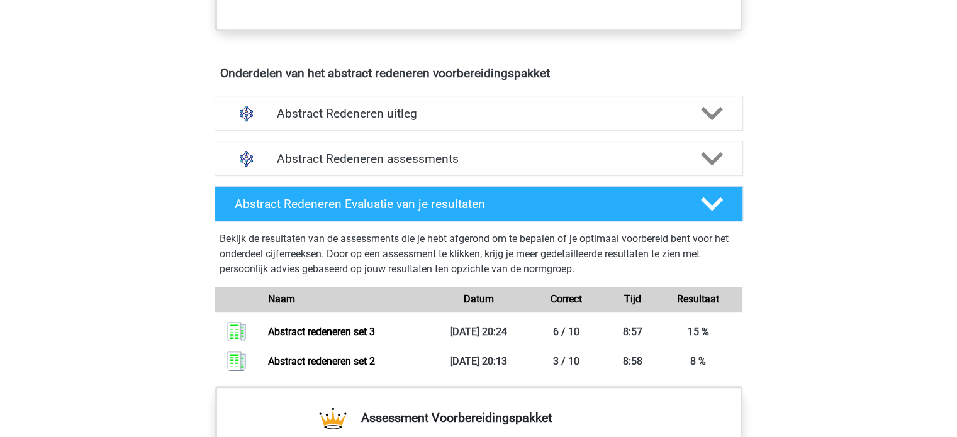
scroll to position [717, 0]
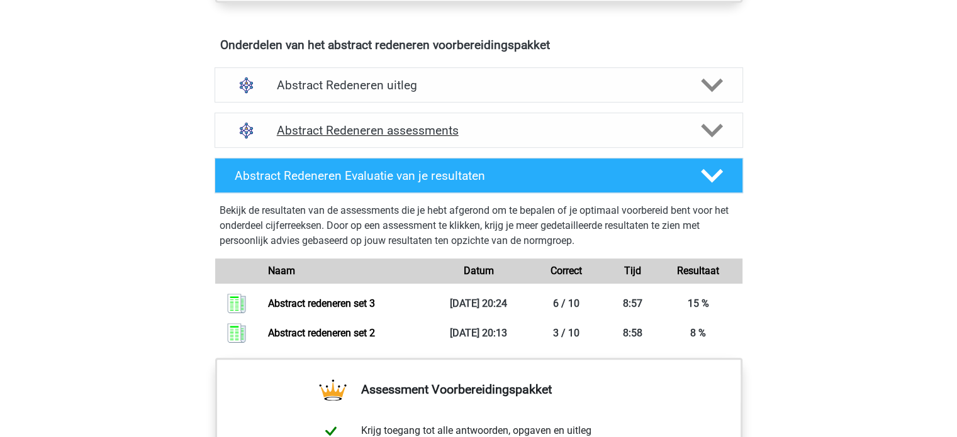
click at [417, 133] on h4 "Abstract Redeneren assessments" at bounding box center [479, 130] width 404 height 14
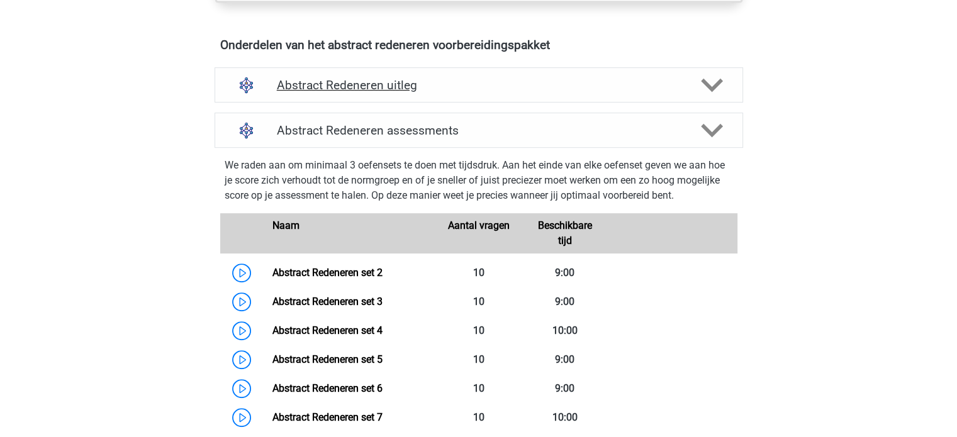
click at [390, 78] on h4 "Abstract Redeneren uitleg" at bounding box center [479, 85] width 404 height 14
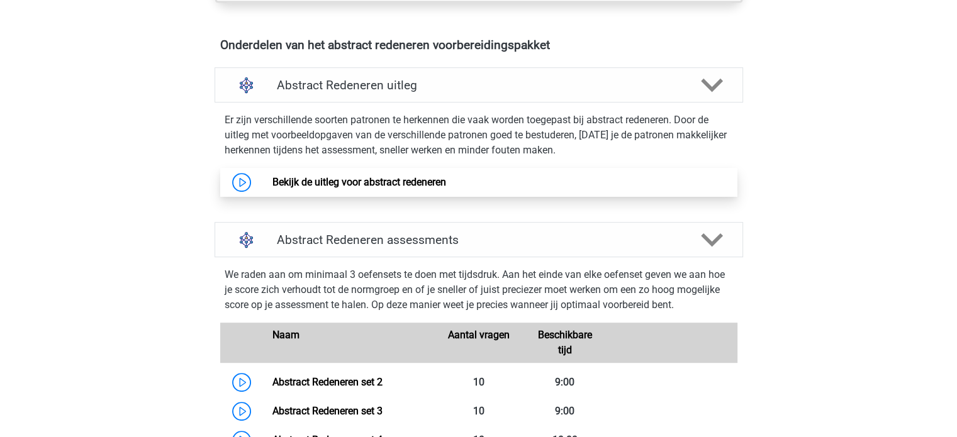
click at [358, 177] on link "Bekijk de uitleg voor abstract redeneren" at bounding box center [359, 182] width 174 height 12
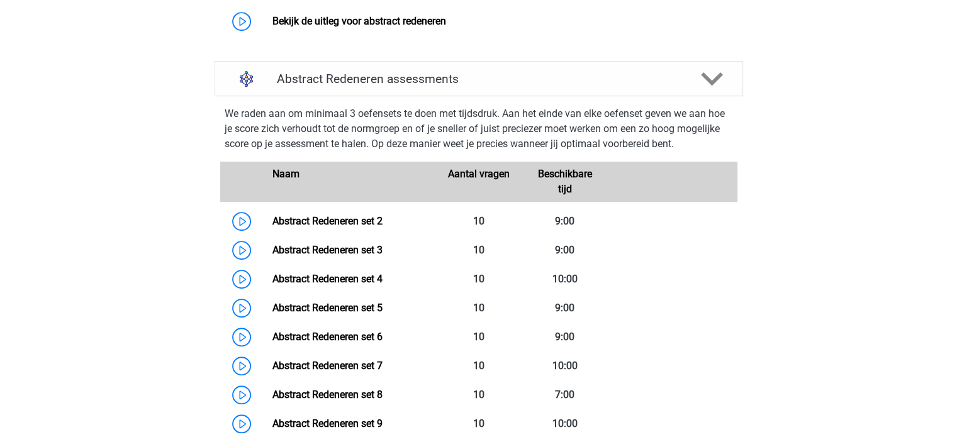
scroll to position [894, 0]
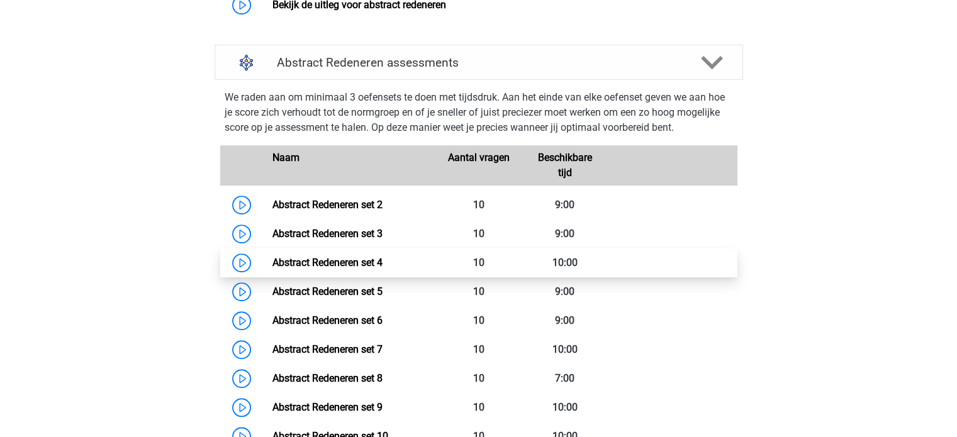
click at [335, 264] on link "Abstract Redeneren set 4" at bounding box center [327, 263] width 110 height 12
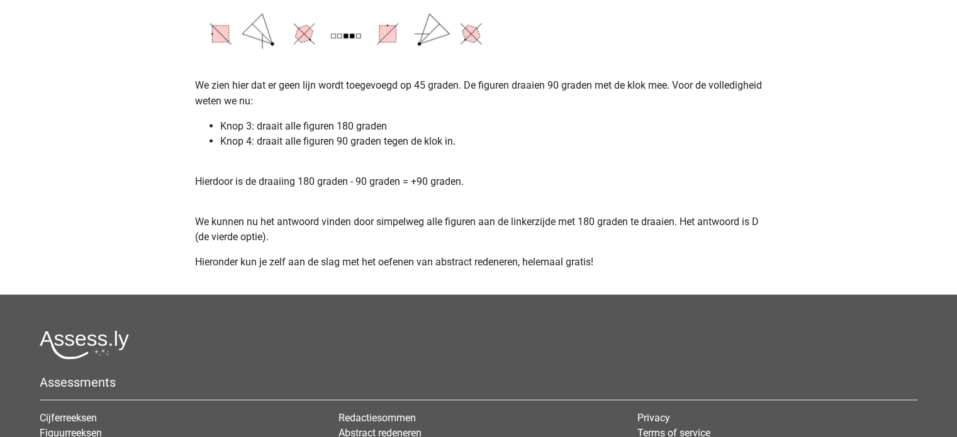
scroll to position [2293, 0]
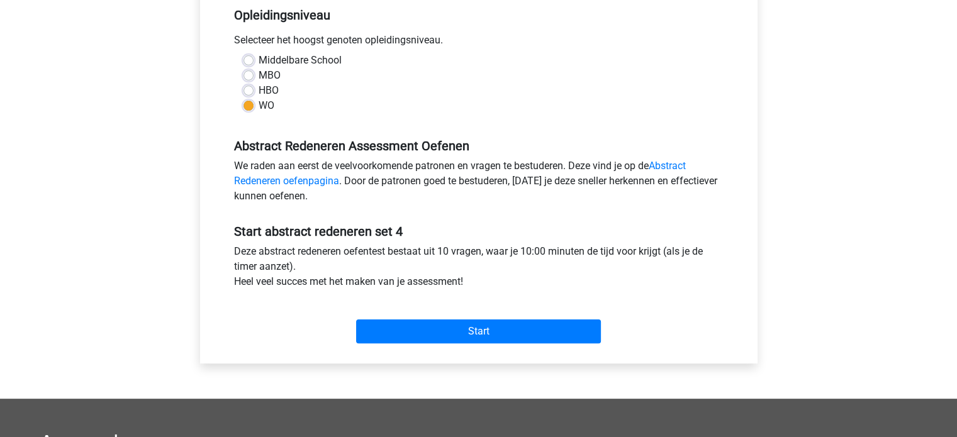
scroll to position [265, 0]
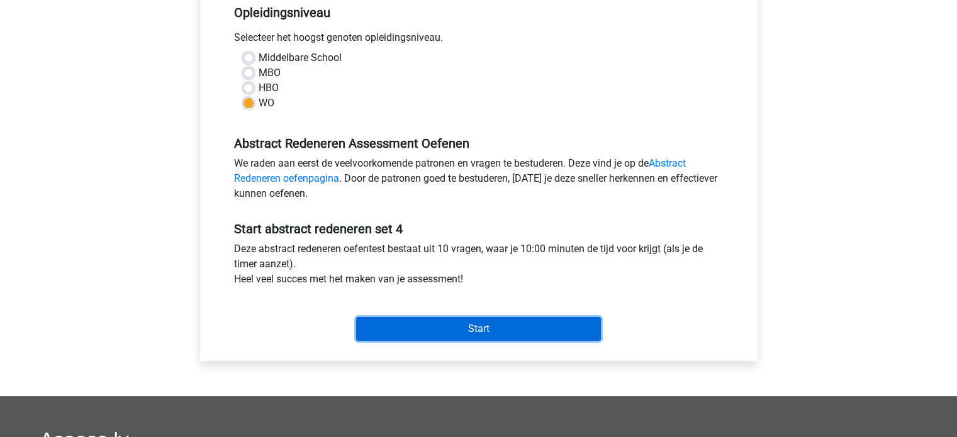
click at [504, 318] on input "Start" at bounding box center [478, 329] width 245 height 24
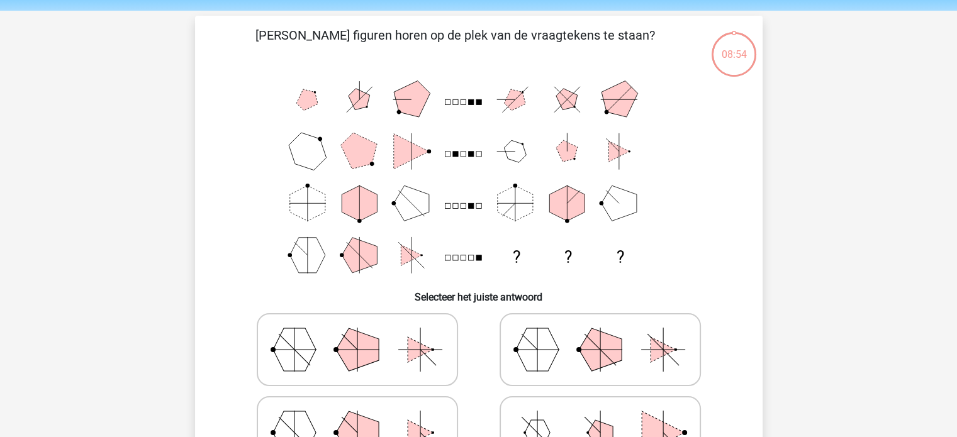
scroll to position [43, 0]
click at [544, 348] on polygon at bounding box center [537, 349] width 43 height 43
click at [600, 333] on input "radio" at bounding box center [604, 329] width 8 height 8
radio input "true"
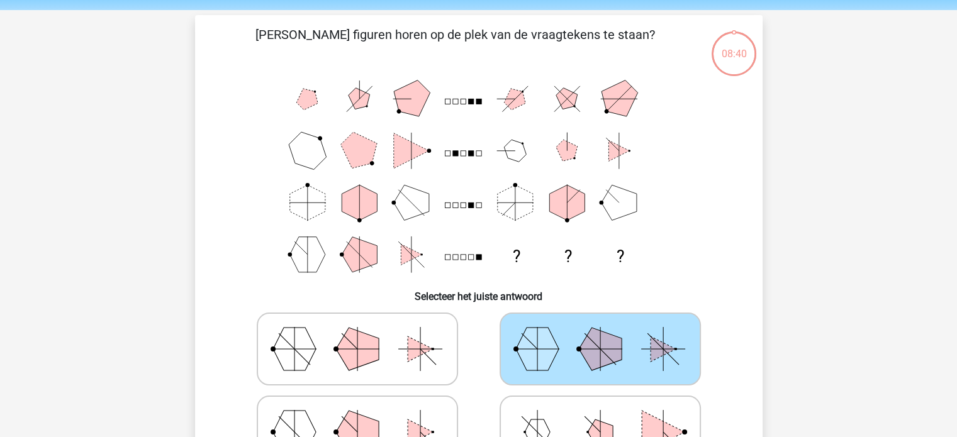
scroll to position [143, 0]
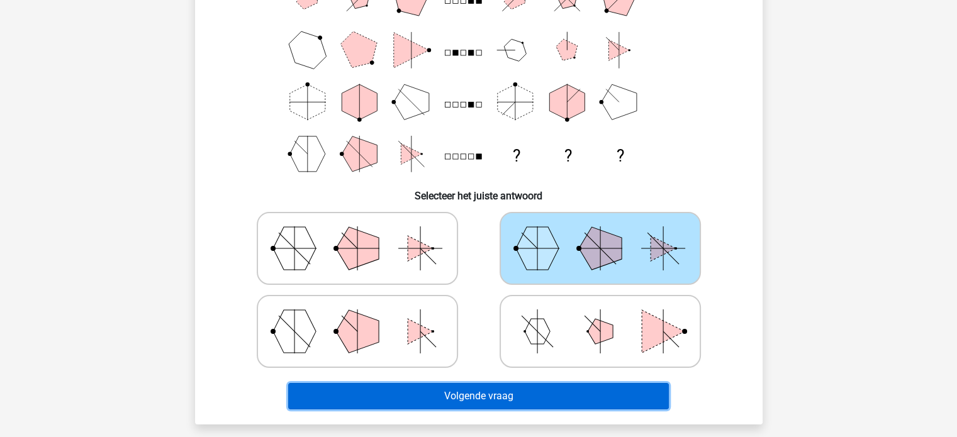
click at [506, 386] on button "Volgende vraag" at bounding box center [478, 396] width 381 height 26
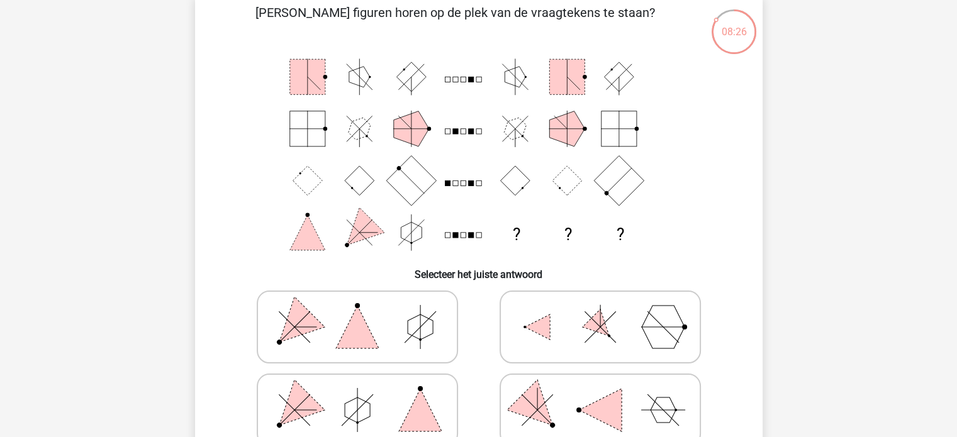
scroll to position [64, 0]
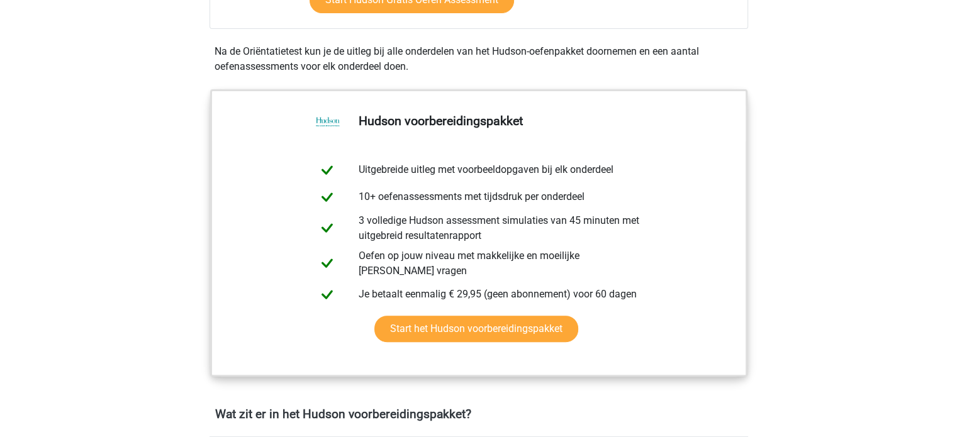
scroll to position [594, 0]
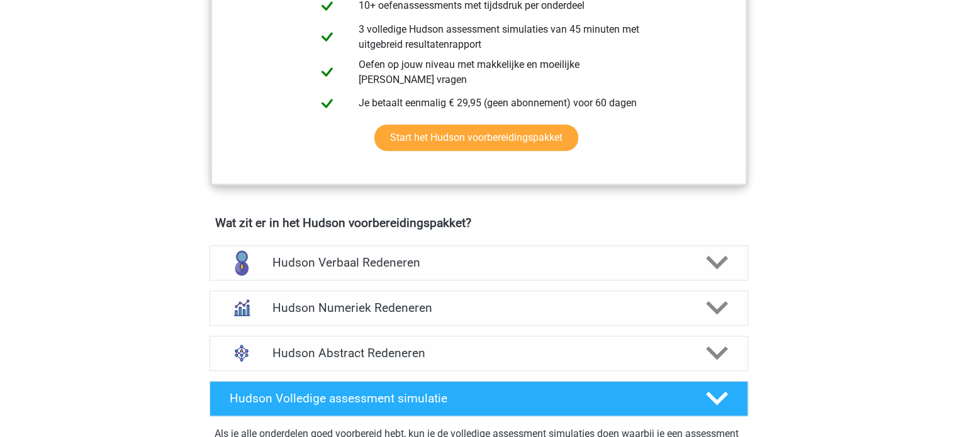
scroll to position [649, 0]
